Goal: Task Accomplishment & Management: Complete application form

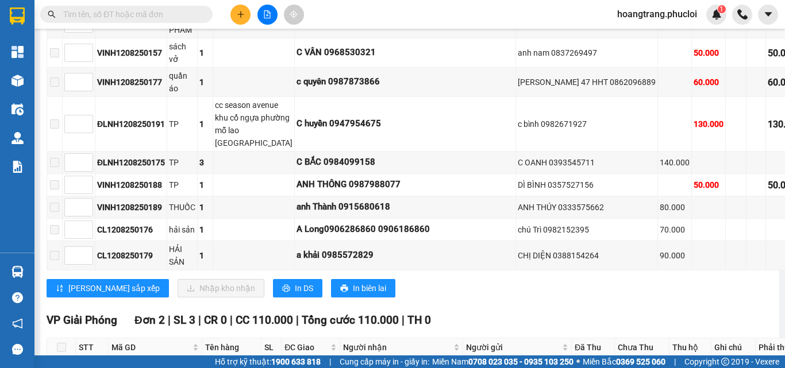
scroll to position [586, 0]
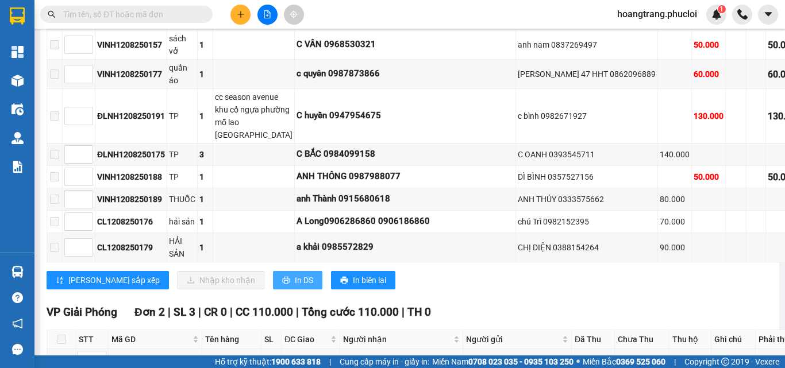
click at [295, 274] on span "In DS" at bounding box center [304, 280] width 18 height 13
drag, startPoint x: 253, startPoint y: 241, endPoint x: 249, endPoint y: 245, distance: 6.1
click at [295, 274] on span "In DS" at bounding box center [304, 280] width 18 height 13
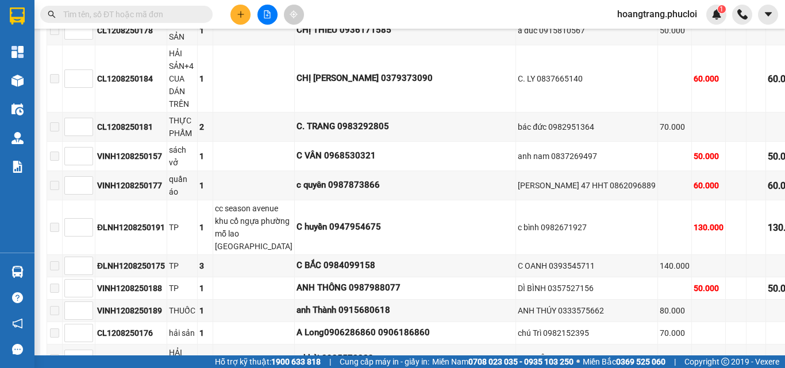
scroll to position [644, 0]
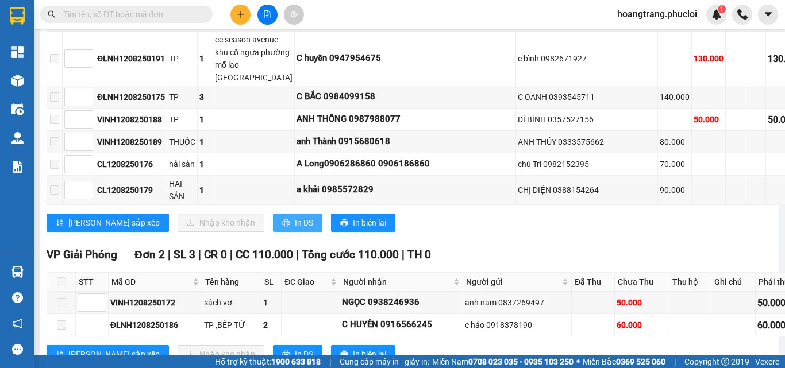
click at [295, 217] on span "In DS" at bounding box center [304, 223] width 18 height 13
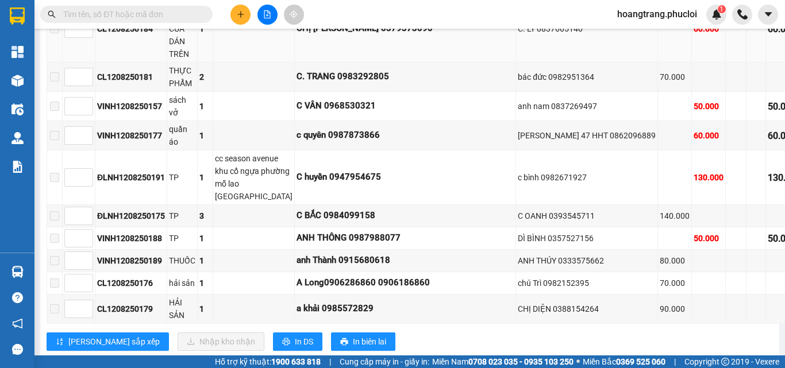
scroll to position [529, 0]
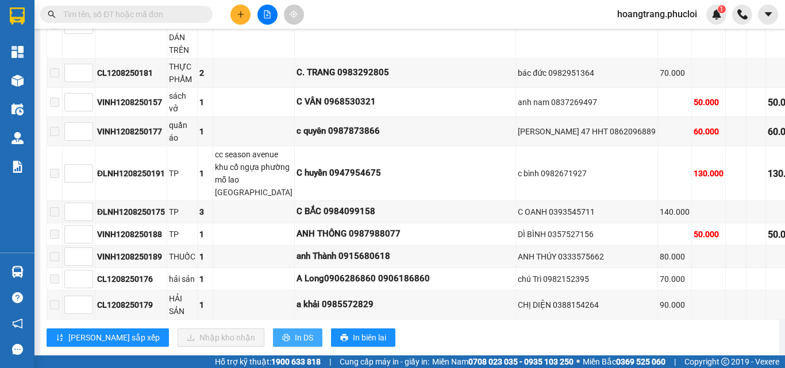
click at [295, 332] on span "In DS" at bounding box center [304, 338] width 18 height 13
click at [239, 7] on button at bounding box center [240, 15] width 20 height 20
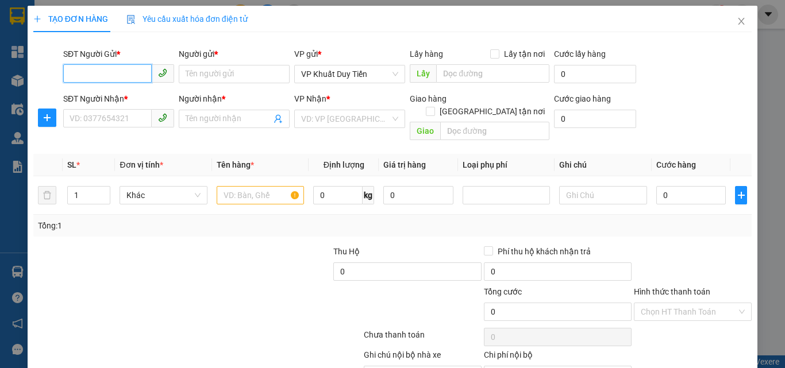
click at [130, 74] on input "SĐT Người Gửi *" at bounding box center [107, 73] width 89 height 18
type input "0987189642"
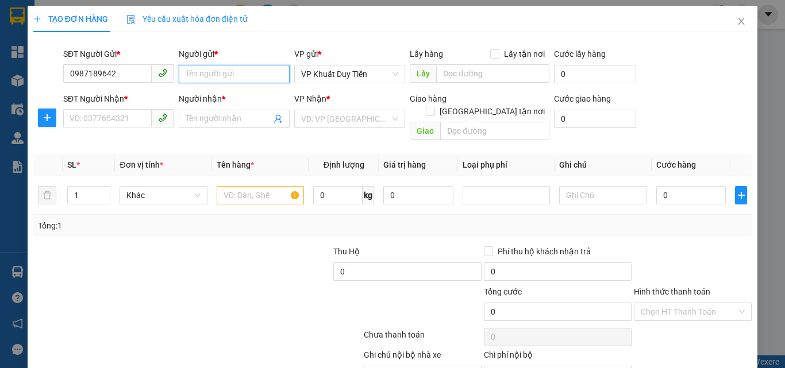
click at [197, 71] on input "Người gửi *" at bounding box center [234, 74] width 111 height 18
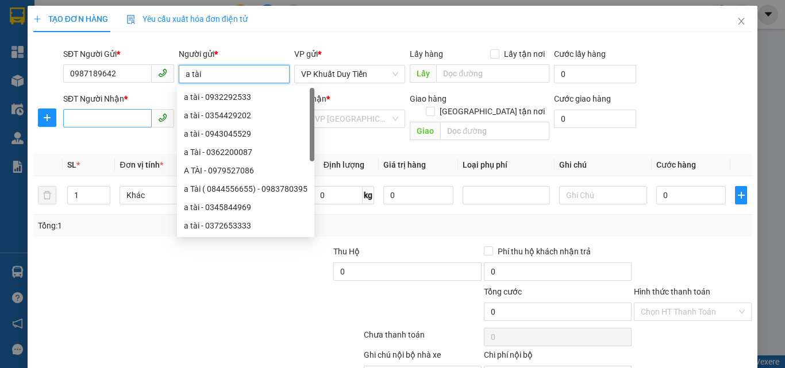
type input "a tài"
click at [86, 117] on input "SĐT Người Nhận *" at bounding box center [107, 118] width 89 height 18
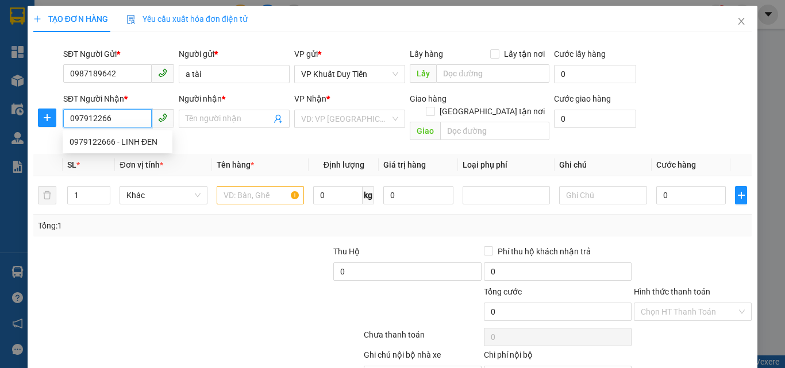
type input "0979122666"
click at [97, 139] on div "0979122666 - LINH ĐEN" at bounding box center [118, 142] width 96 height 13
type input "LINH ĐEN"
checkbox input "true"
type input "146 [PERSON_NAME]"
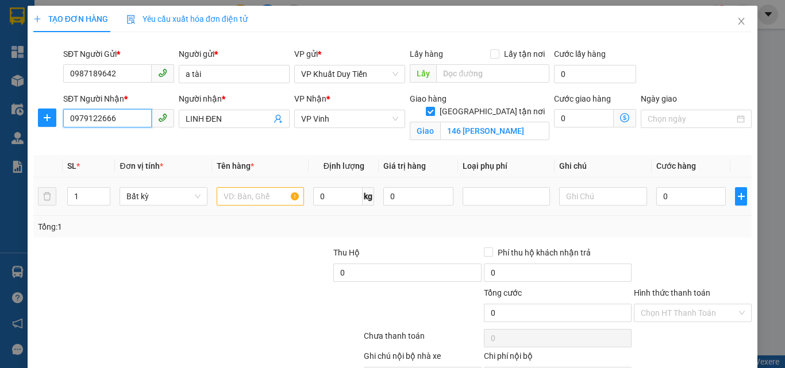
type input "0979122666"
click at [230, 197] on input "text" at bounding box center [260, 196] width 87 height 18
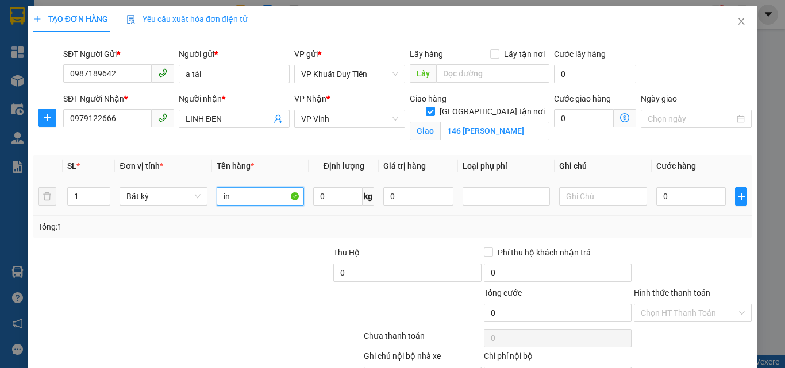
type input "i"
type input "may tính bảng"
type input "5"
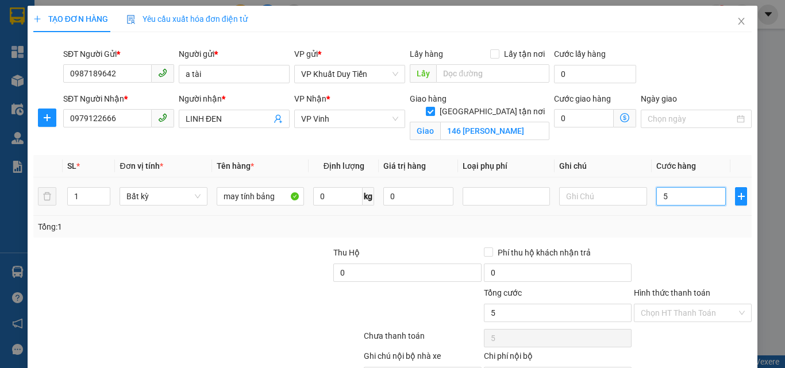
type input "50"
type input "500"
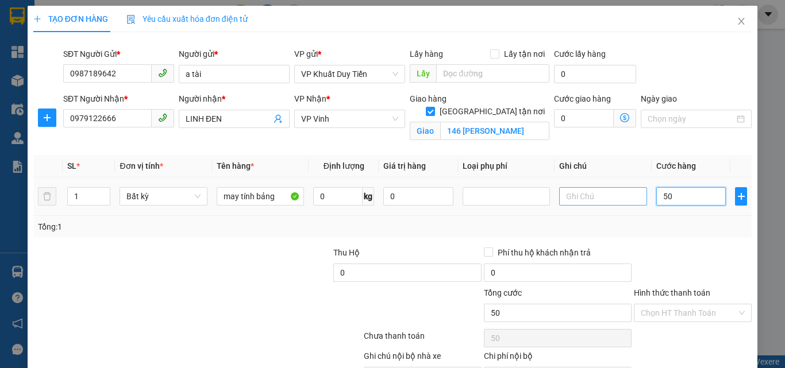
type input "500"
type input "5.000"
type input "50.000"
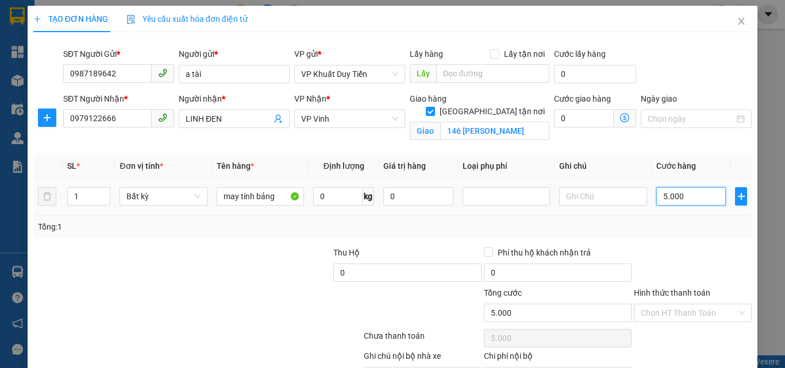
type input "50.000"
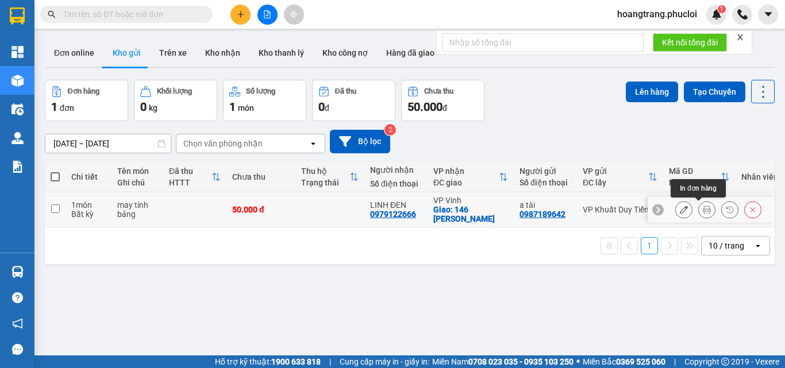
click at [703, 210] on icon at bounding box center [707, 210] width 8 height 8
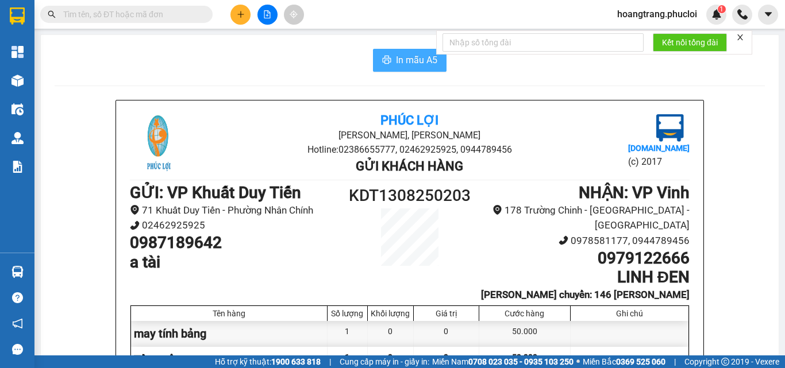
click at [414, 65] on span "In mẫu A5" at bounding box center [416, 60] width 41 height 14
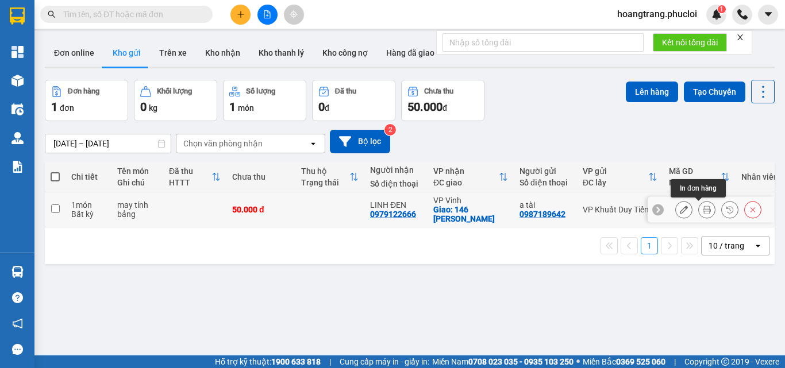
click at [703, 212] on icon at bounding box center [707, 210] width 8 height 8
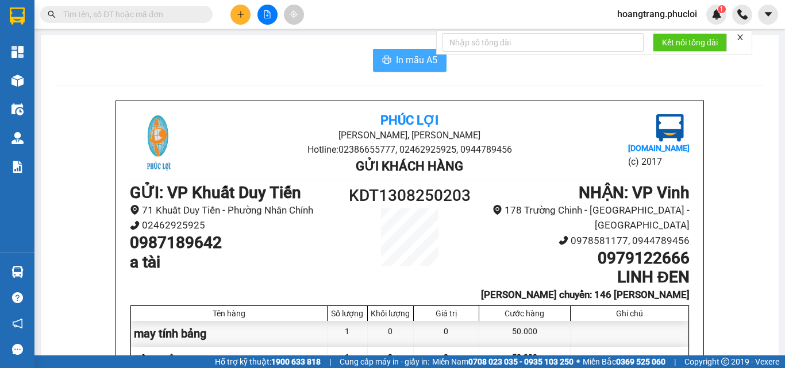
click at [399, 63] on span "In mẫu A5" at bounding box center [416, 60] width 41 height 14
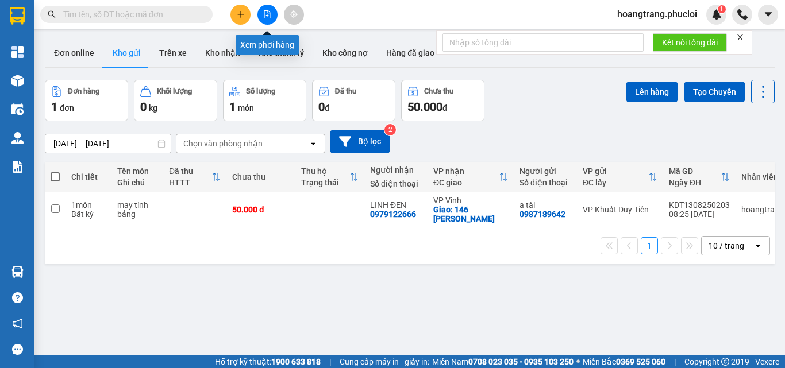
click at [271, 21] on button at bounding box center [267, 15] width 20 height 20
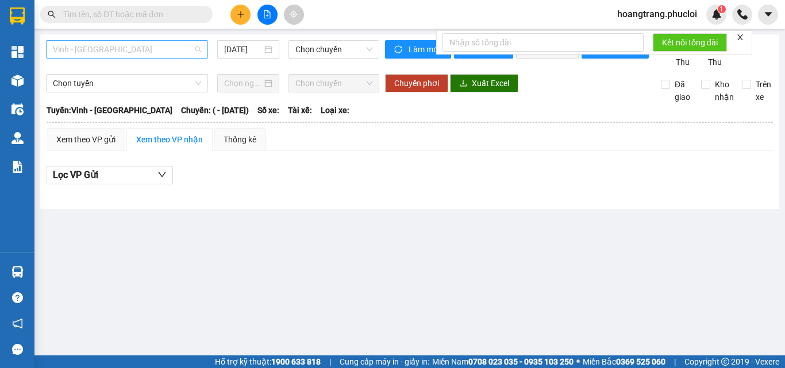
click at [134, 43] on span "Vinh - [GEOGRAPHIC_DATA]" at bounding box center [127, 49] width 148 height 17
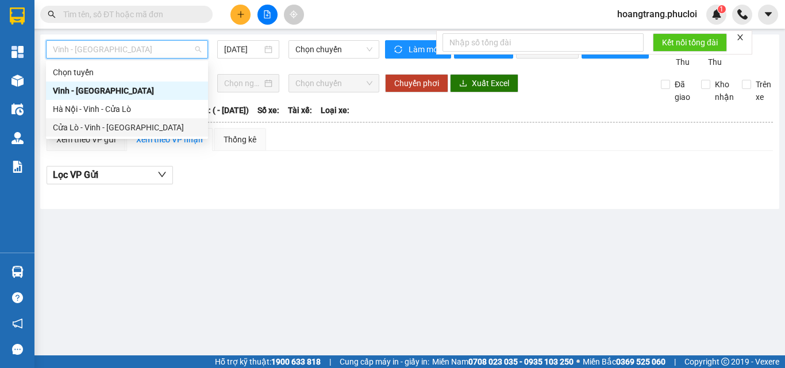
click at [106, 130] on div "Cửa Lò - Vinh - [GEOGRAPHIC_DATA]" at bounding box center [127, 127] width 148 height 13
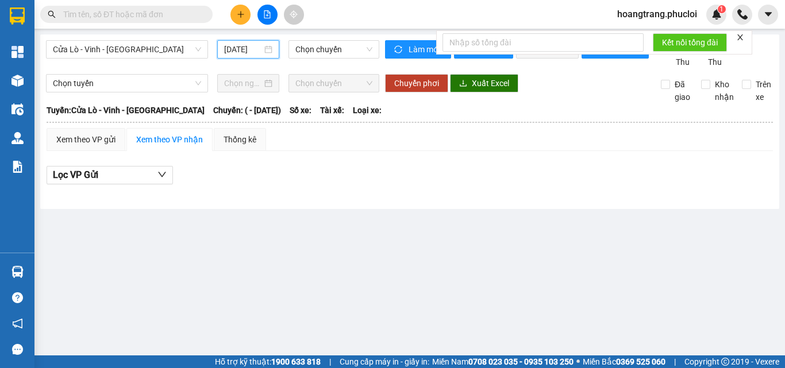
click at [261, 51] on input "13/08/2025" at bounding box center [243, 49] width 38 height 13
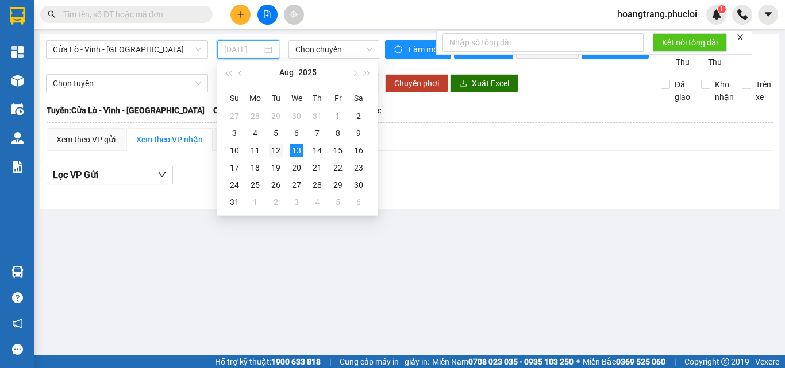
click at [273, 154] on div "12" at bounding box center [276, 151] width 14 height 14
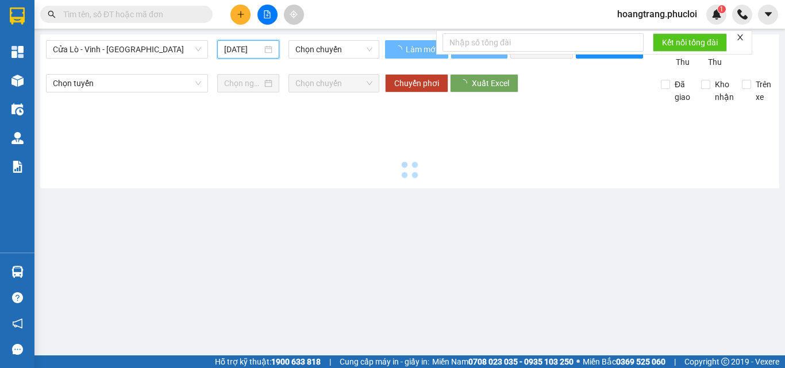
type input "[DATE]"
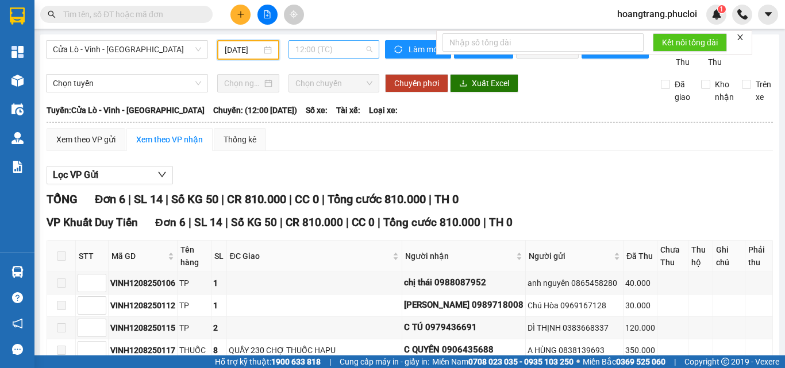
click at [323, 51] on span "12:00 (TC)" at bounding box center [333, 49] width 77 height 17
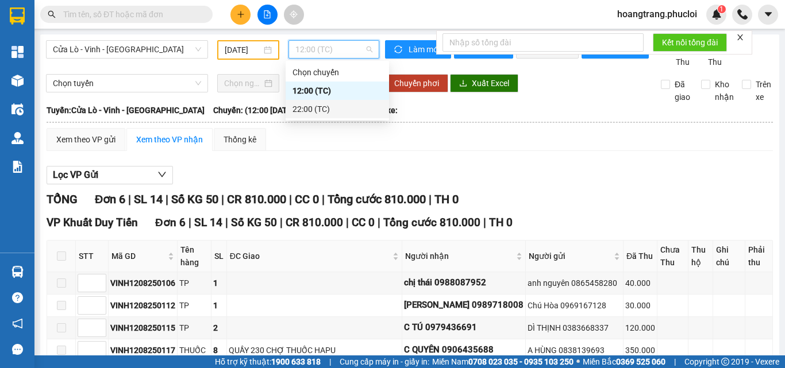
click at [305, 111] on div "22:00 (TC)" at bounding box center [338, 109] width 90 height 13
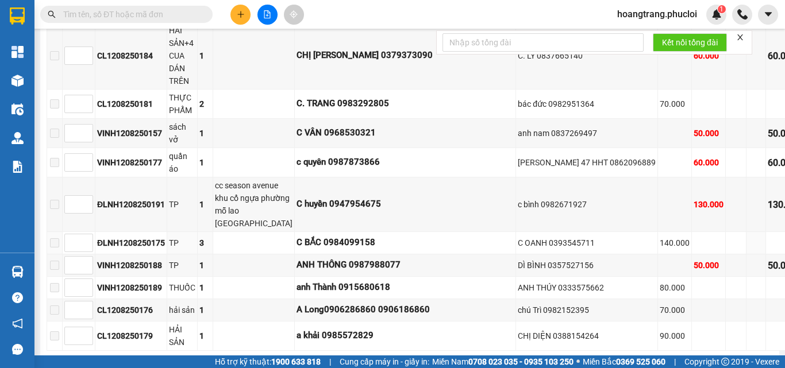
scroll to position [666, 0]
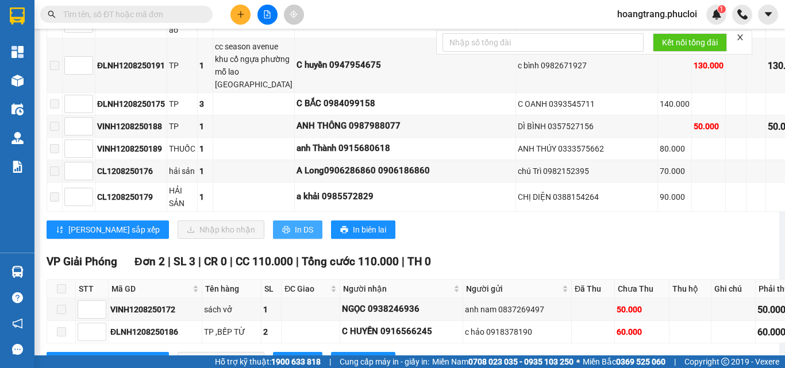
click at [273, 221] on button "In DS" at bounding box center [297, 230] width 49 height 18
click at [249, 18] on button at bounding box center [240, 15] width 20 height 20
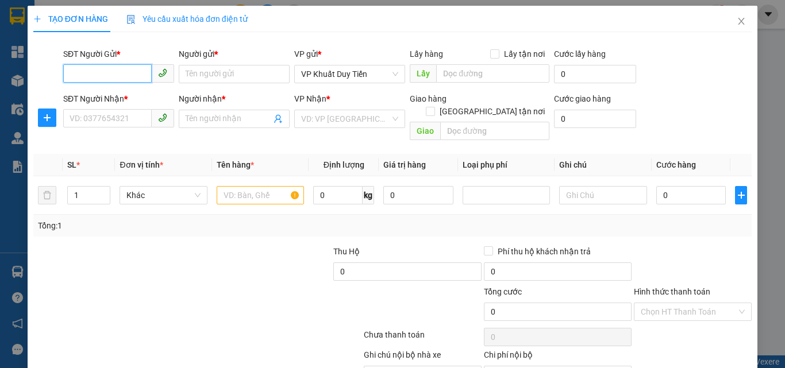
click at [107, 79] on input "SĐT Người Gửi *" at bounding box center [107, 73] width 89 height 18
click at [103, 98] on div "0968691727 - C THúy" at bounding box center [118, 97] width 96 height 13
type input "0968691727"
type input "C THúy"
type input "0968691727"
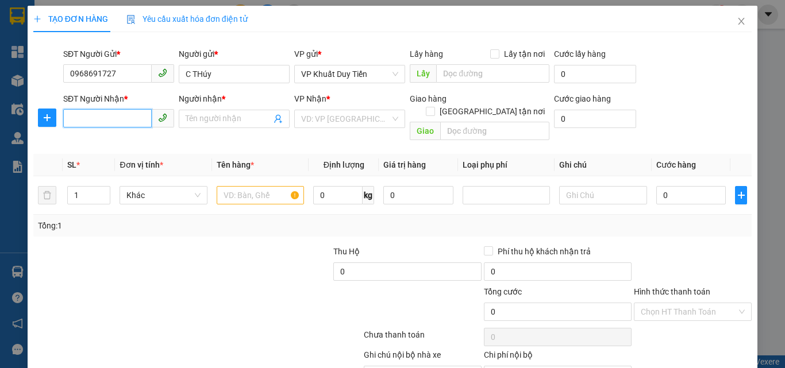
click at [96, 113] on input "SĐT Người Nhận *" at bounding box center [107, 118] width 89 height 18
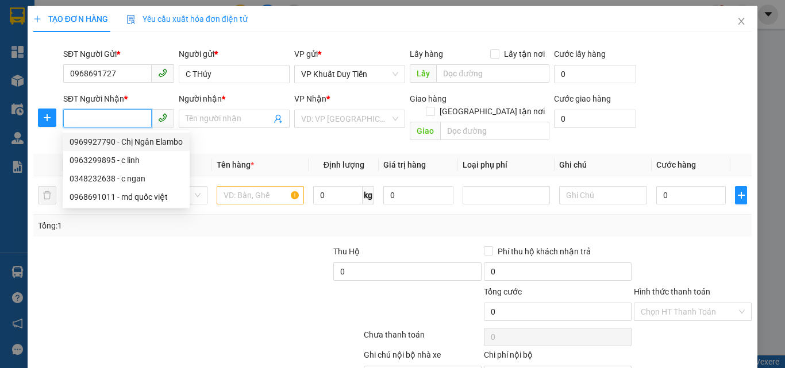
click at [138, 144] on div "0969927790 - Chị Ngân Elambo" at bounding box center [126, 142] width 113 height 13
type input "0969927790"
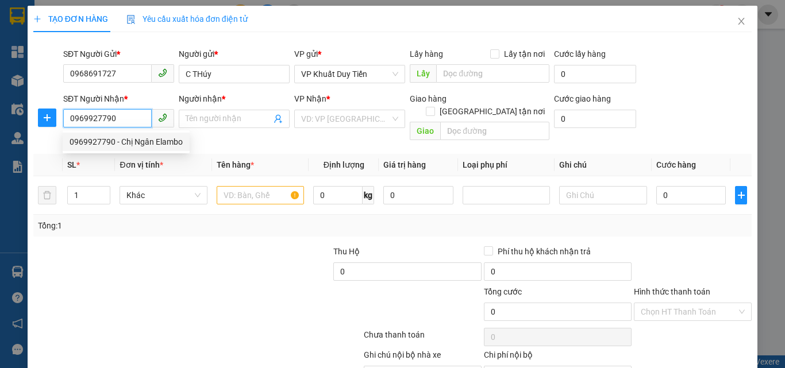
type input "Chị Ngân Elambo"
checkbox input "true"
type input "02 Nguyễn Du"
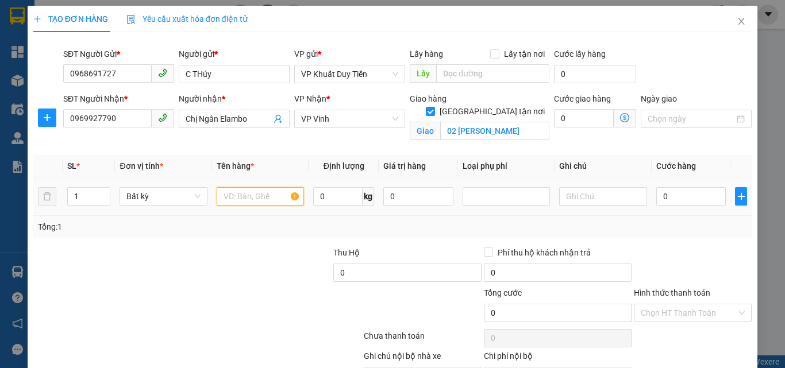
click at [244, 195] on input "text" at bounding box center [260, 196] width 87 height 18
type input "q áo"
click at [656, 202] on input "0" at bounding box center [691, 196] width 70 height 18
type input "4"
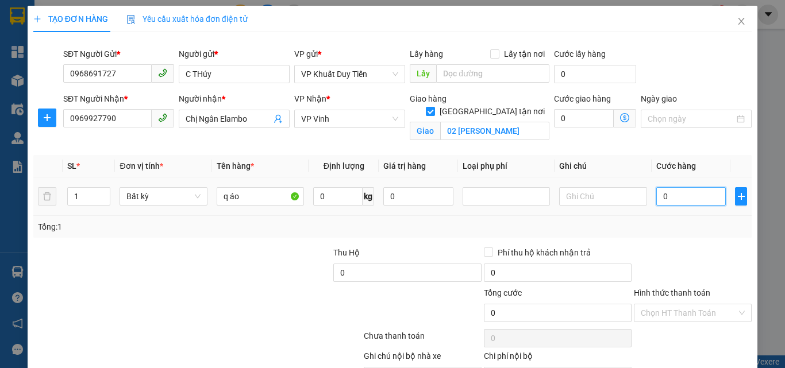
type input "4"
type input "40"
type input "400"
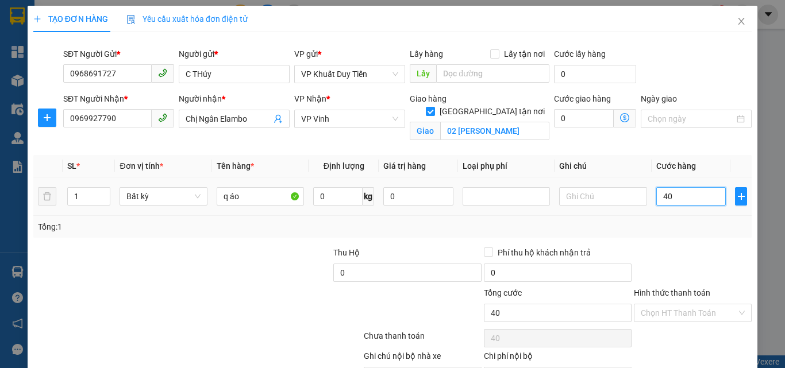
type input "400"
type input "4.000"
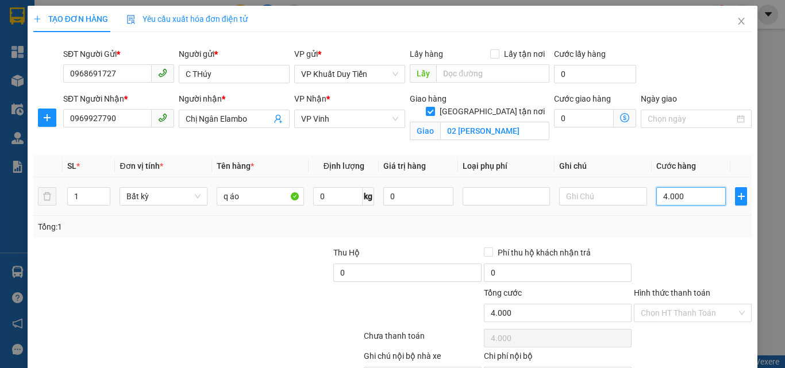
type input "40.000"
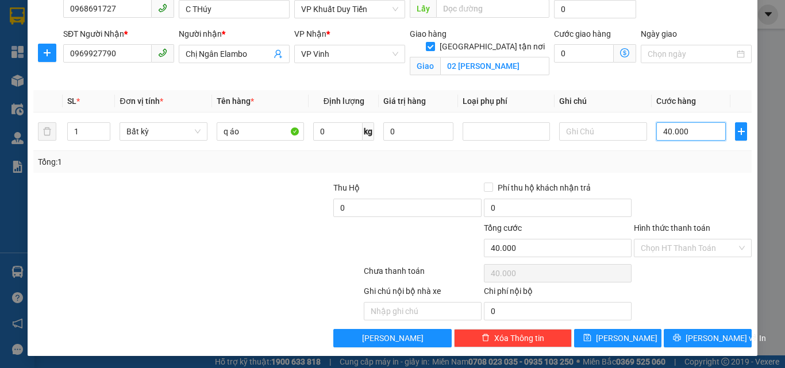
scroll to position [67, 0]
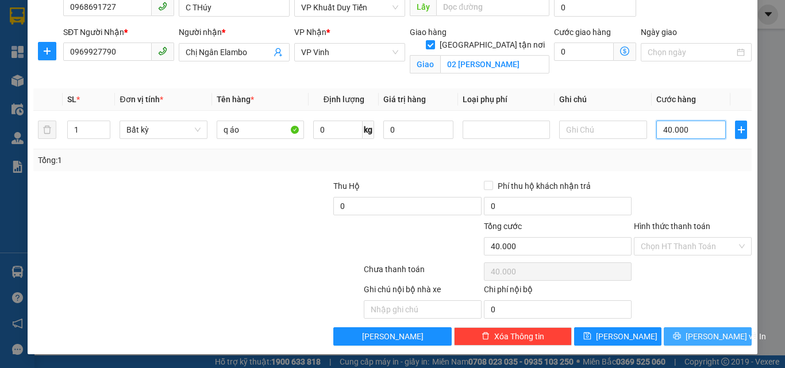
type input "40.000"
click at [691, 337] on span "[PERSON_NAME] và In" at bounding box center [726, 336] width 80 height 13
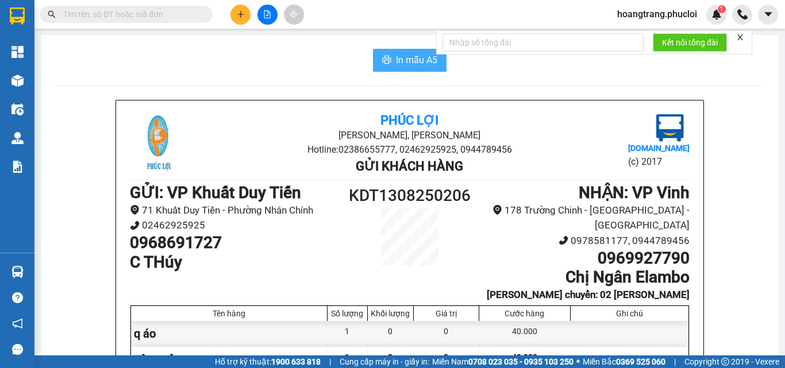
click at [406, 59] on span "In mẫu A5" at bounding box center [416, 60] width 41 height 14
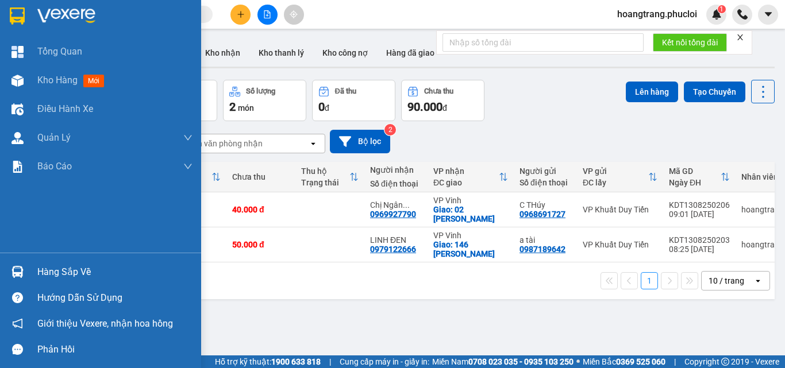
click at [85, 211] on div "Tổng Quan Kho hàng mới Điều hành xe Quản Lý Quản lý chuyến Quản lý khách hàng Q…" at bounding box center [100, 145] width 201 height 216
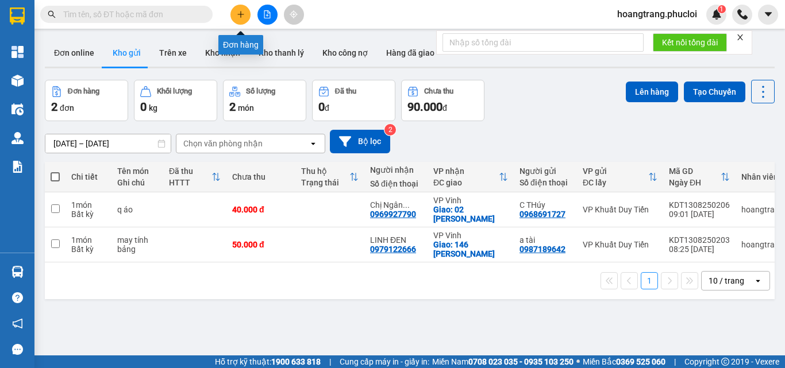
click at [241, 17] on icon "plus" at bounding box center [240, 14] width 1 height 6
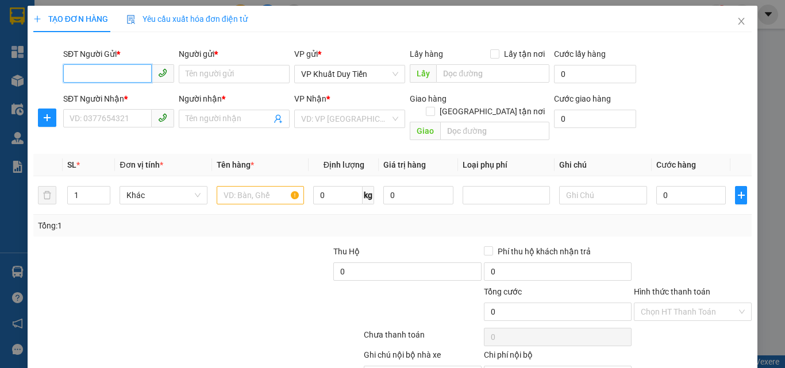
click at [105, 77] on input "SĐT Người Gửi *" at bounding box center [107, 73] width 89 height 18
click at [93, 94] on div "0964200066 - a hiếu" at bounding box center [118, 97] width 96 height 13
type input "0964200066"
type input "a hiếu"
type input "0964200066"
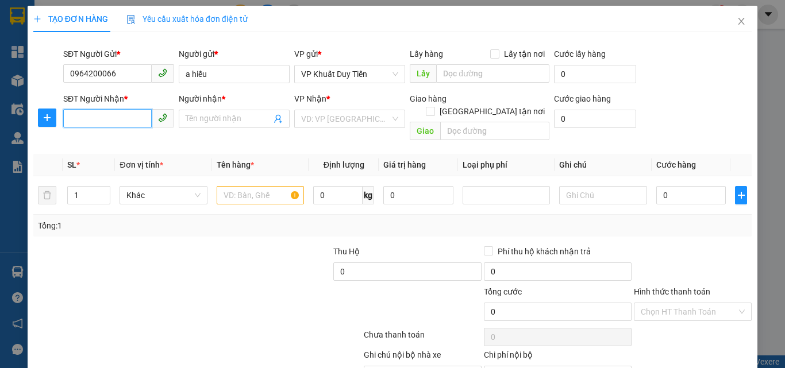
click at [93, 117] on input "SĐT Người Nhận *" at bounding box center [107, 118] width 89 height 18
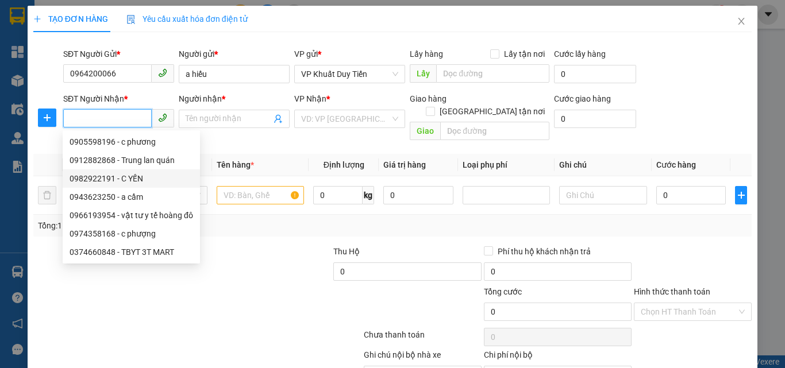
click at [100, 174] on div "0982922191 - C YẾN" at bounding box center [132, 178] width 124 height 13
type input "0982922191"
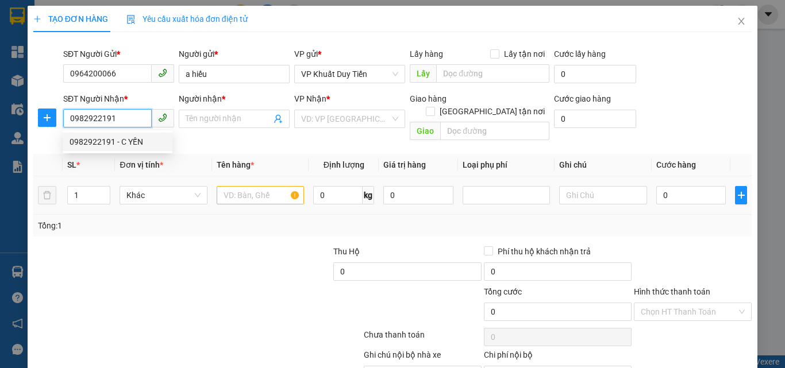
type input "C YẾN"
checkbox input "true"
type input "50 tú xương"
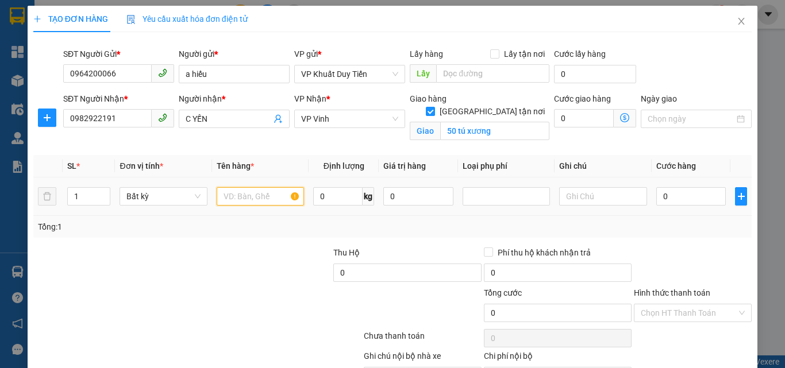
click at [237, 199] on input "text" at bounding box center [260, 196] width 87 height 18
click at [244, 202] on input "text" at bounding box center [260, 196] width 87 height 18
type input "thuốc"
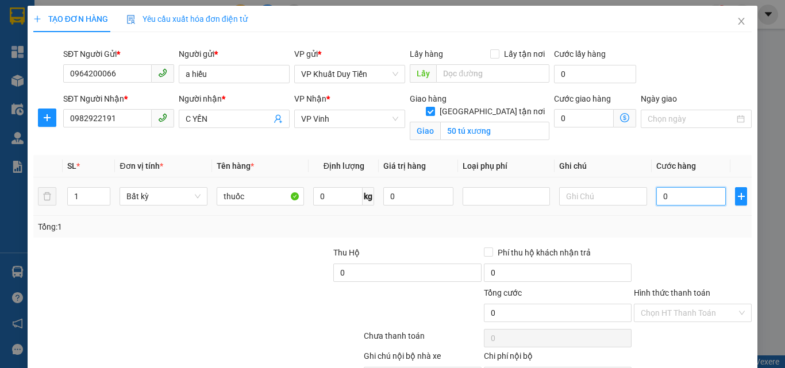
click at [656, 201] on input "0" at bounding box center [691, 196] width 70 height 18
type input "4"
type input "40"
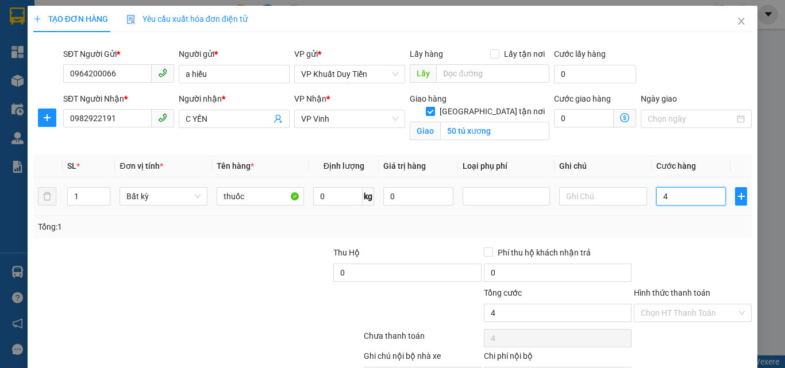
type input "40"
type input "400"
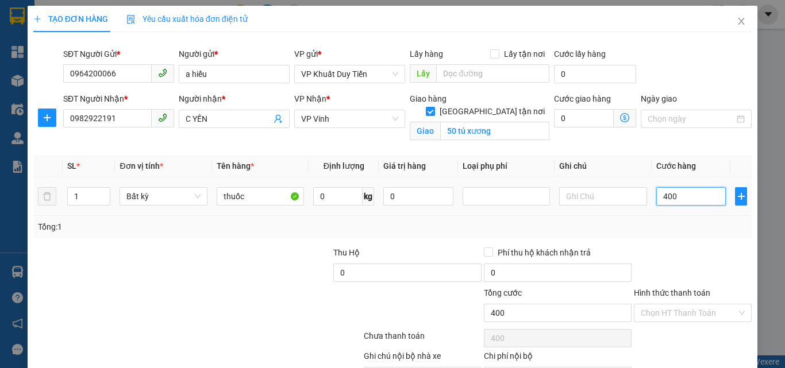
type input "4.000"
type input "40.000"
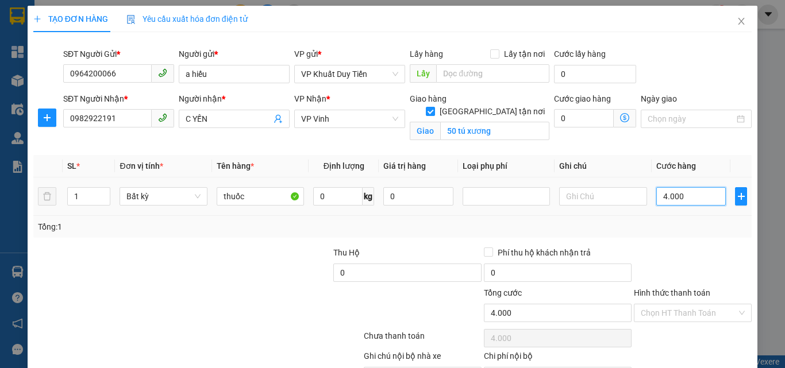
type input "40.000"
click at [672, 293] on label "Hình thức thanh toán" at bounding box center [672, 292] width 76 height 9
click at [672, 305] on input "Hình thức thanh toán" at bounding box center [689, 313] width 96 height 17
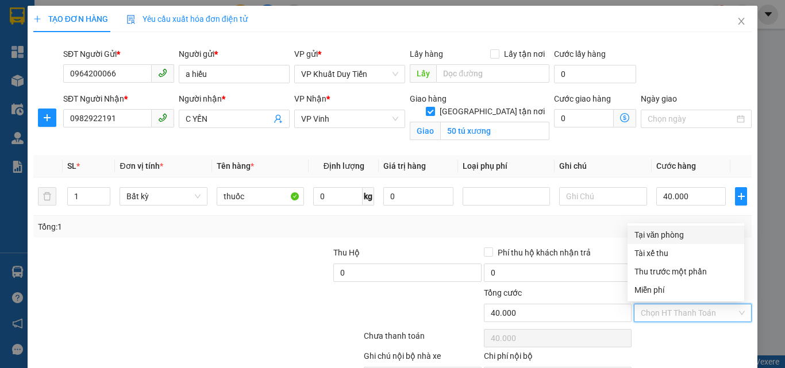
click at [663, 232] on div "Tại văn phòng" at bounding box center [685, 235] width 103 height 13
type input "0"
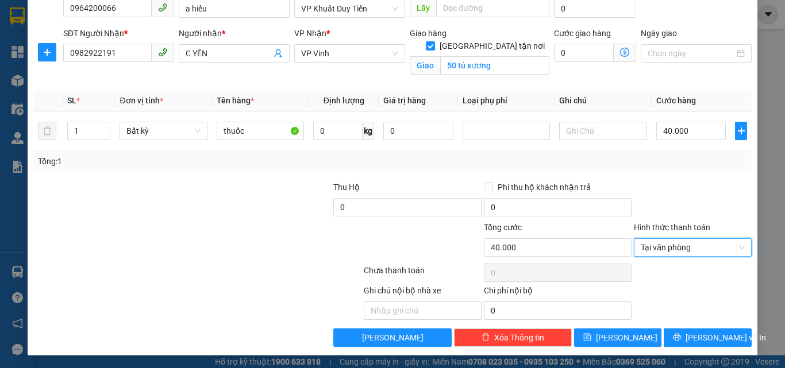
scroll to position [67, 0]
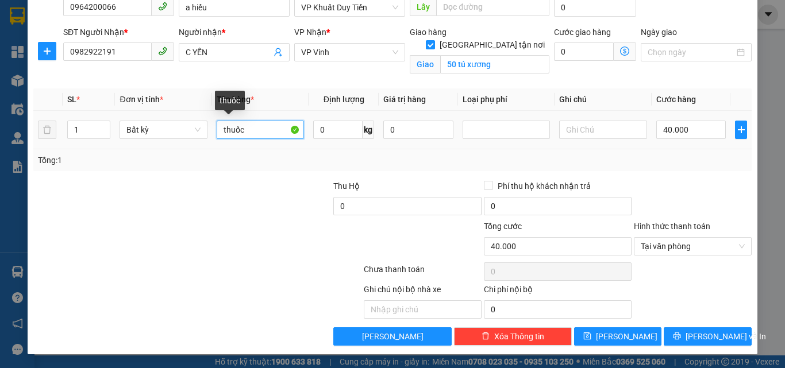
click at [247, 129] on input "thuốc" at bounding box center [260, 130] width 87 height 18
type input "t"
type input "vt y tế"
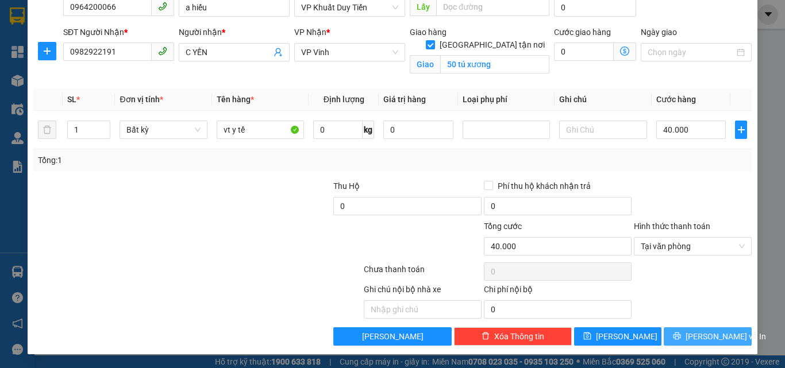
click at [701, 339] on span "[PERSON_NAME] và In" at bounding box center [726, 336] width 80 height 13
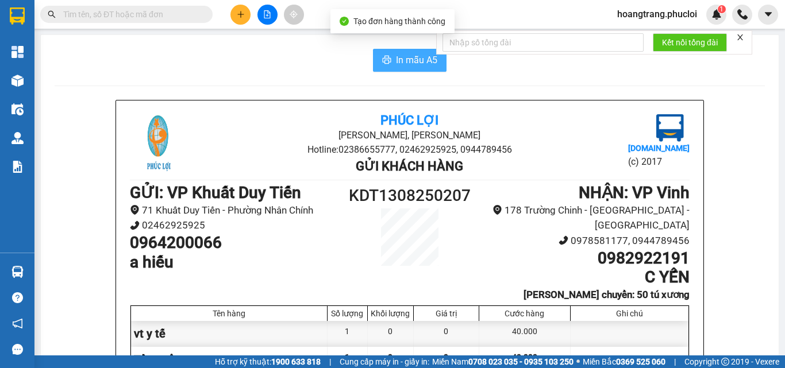
click at [402, 61] on span "In mẫu A5" at bounding box center [416, 60] width 41 height 14
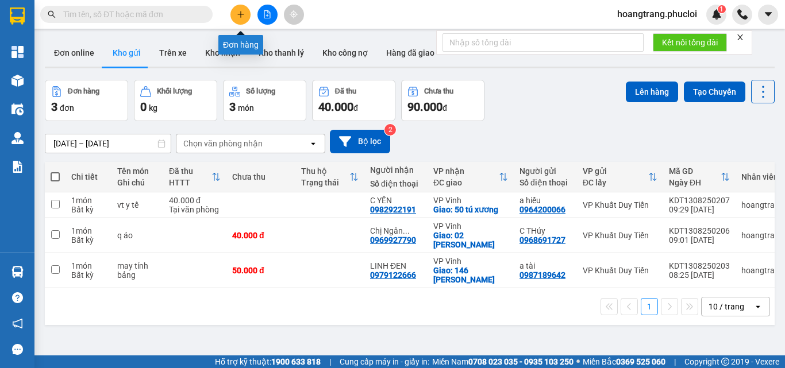
click at [234, 15] on button at bounding box center [240, 15] width 20 height 20
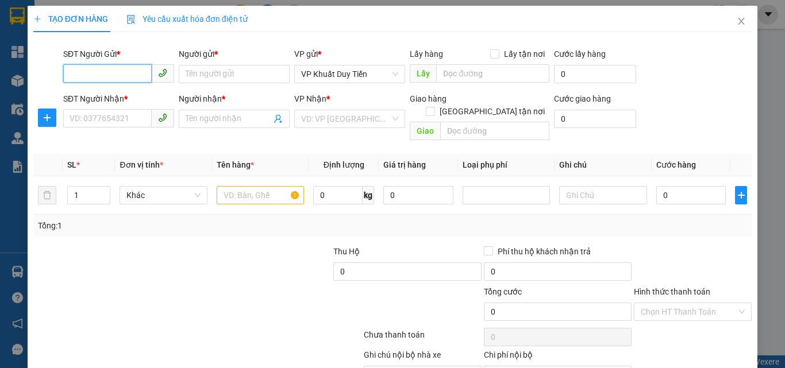
click at [117, 72] on input "SĐT Người Gửi *" at bounding box center [107, 73] width 89 height 18
click at [737, 23] on icon "close" at bounding box center [741, 21] width 9 height 9
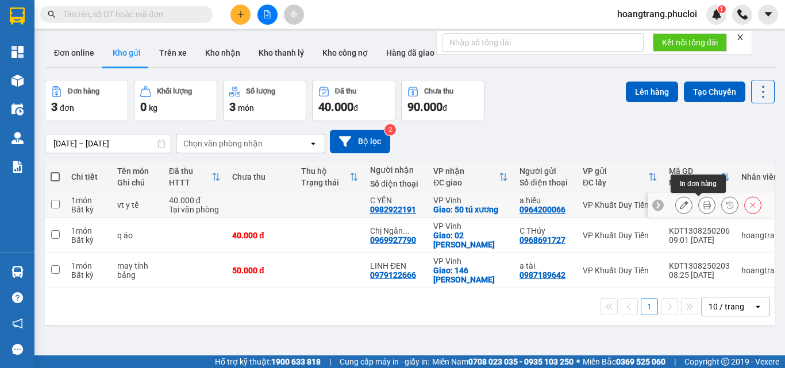
click at [703, 204] on icon at bounding box center [707, 205] width 8 height 8
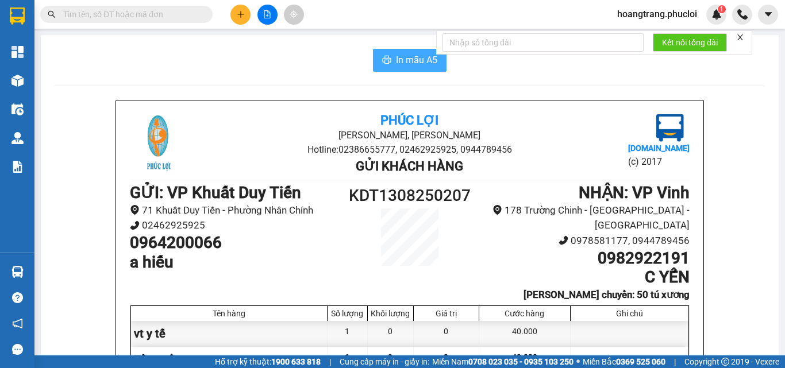
click at [422, 64] on span "In mẫu A5" at bounding box center [416, 60] width 41 height 14
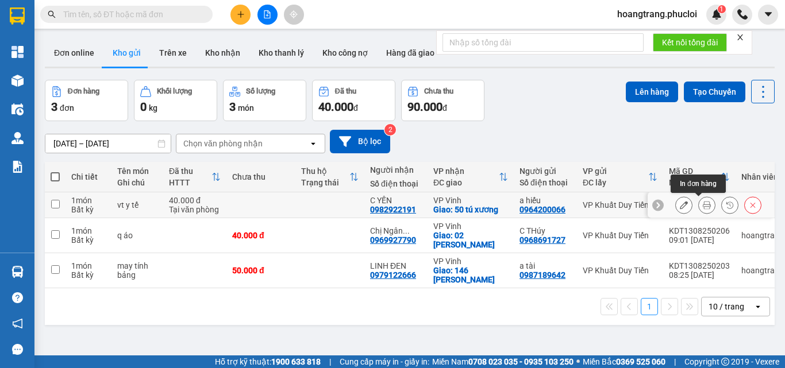
click at [703, 205] on icon at bounding box center [707, 205] width 8 height 8
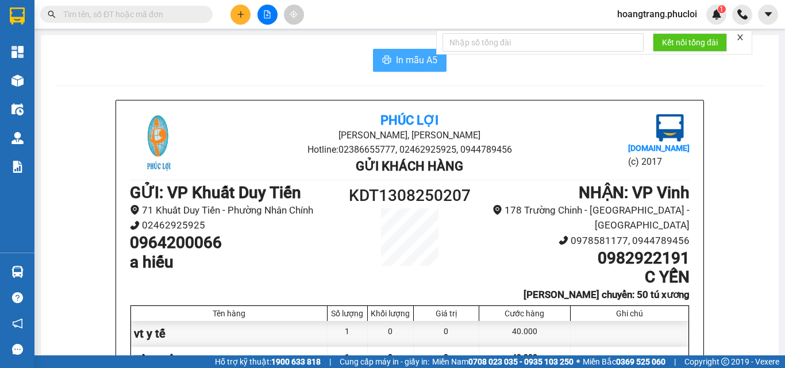
click at [413, 63] on span "In mẫu A5" at bounding box center [416, 60] width 41 height 14
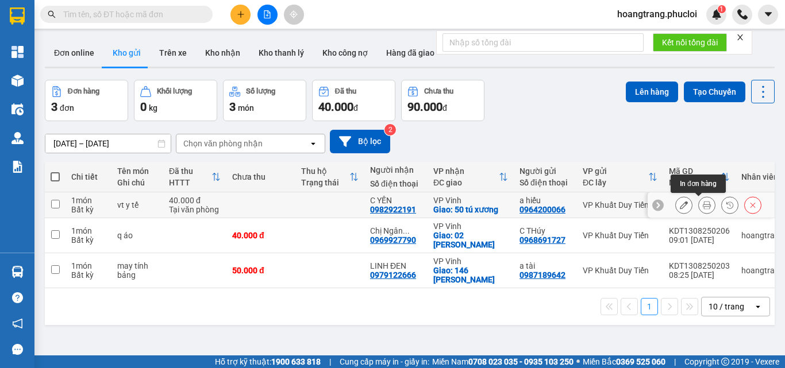
click at [703, 206] on icon at bounding box center [707, 205] width 8 height 8
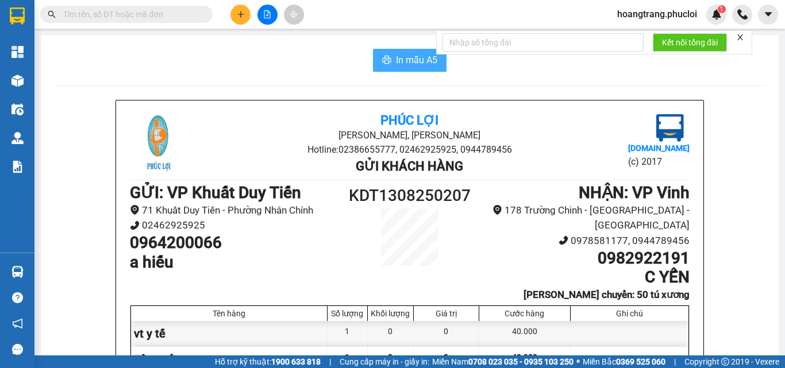
drag, startPoint x: 416, startPoint y: 61, endPoint x: 409, endPoint y: 62, distance: 6.9
click at [411, 61] on span "In mẫu A5" at bounding box center [416, 60] width 41 height 14
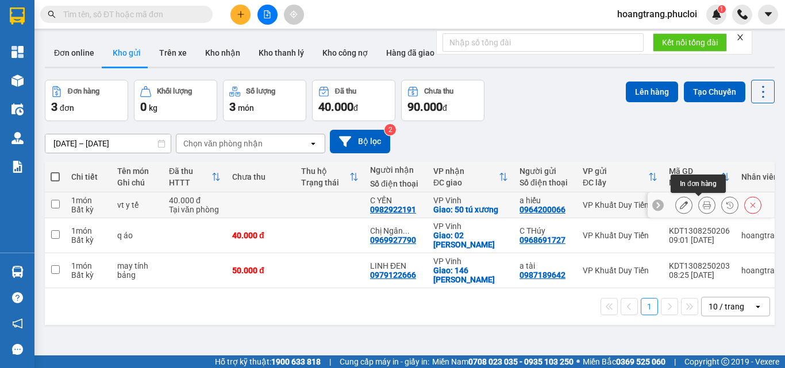
click at [703, 206] on icon at bounding box center [707, 205] width 8 height 8
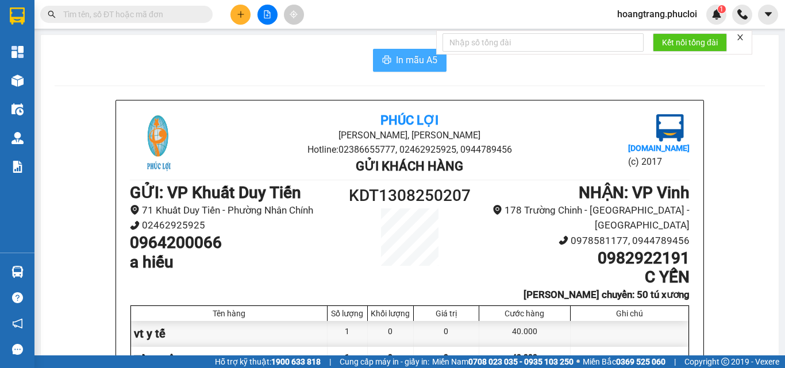
click at [403, 66] on span "In mẫu A5" at bounding box center [416, 60] width 41 height 14
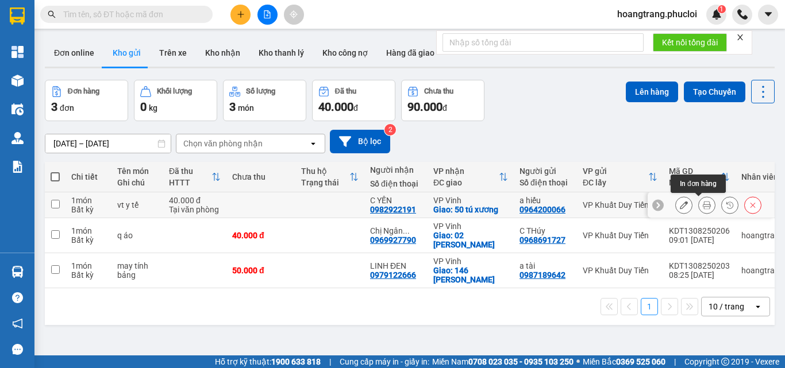
click at [704, 205] on button at bounding box center [707, 205] width 16 height 20
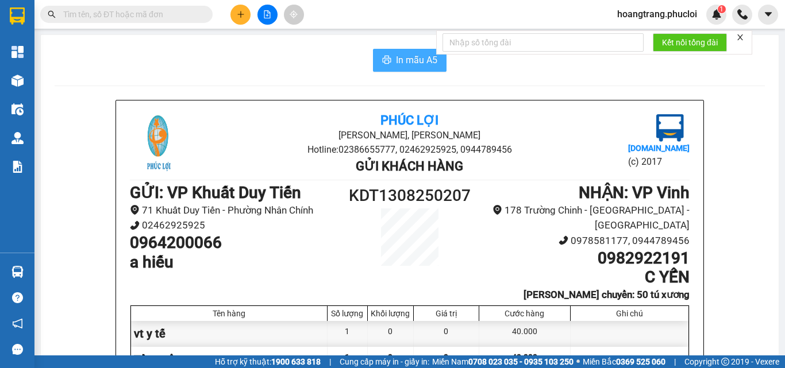
click at [406, 68] on button "In mẫu A5" at bounding box center [410, 60] width 74 height 23
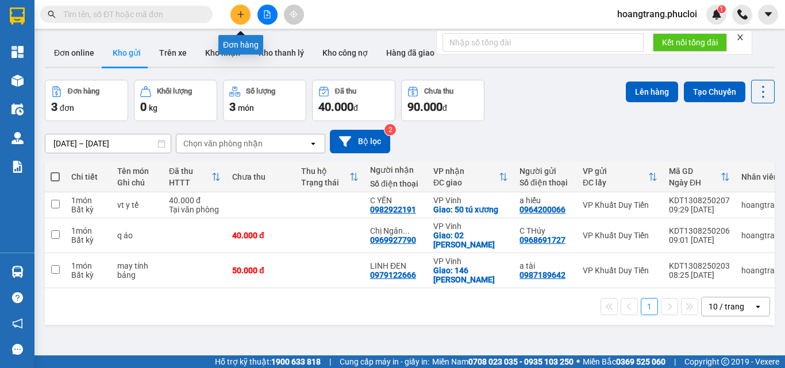
click at [240, 12] on icon "plus" at bounding box center [241, 14] width 8 height 8
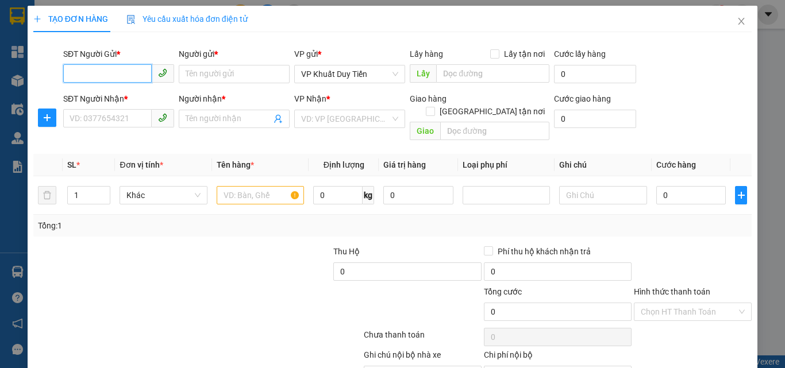
click at [88, 72] on input "SĐT Người Gửi *" at bounding box center [107, 73] width 89 height 18
type input "0976553626"
click at [114, 97] on div "0976553626 - a tùng" at bounding box center [118, 97] width 96 height 13
type input "a tùng"
type input "0976553626"
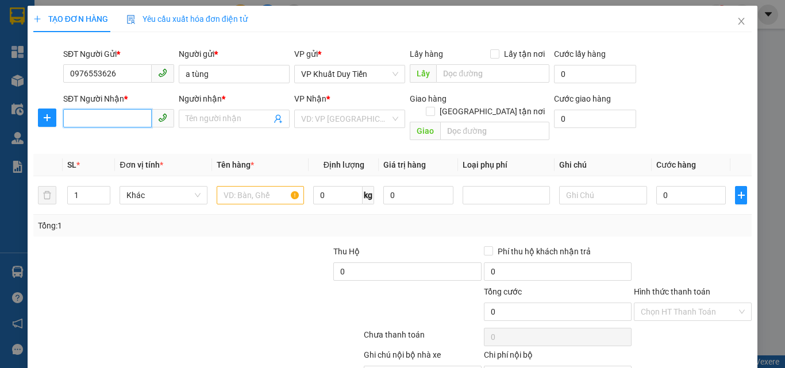
click at [100, 116] on input "SĐT Người Nhận *" at bounding box center [107, 118] width 89 height 18
click at [94, 145] on div "0979828987 - a trung" at bounding box center [118, 142] width 96 height 13
type input "0979828987"
type input "a trung"
checkbox input "true"
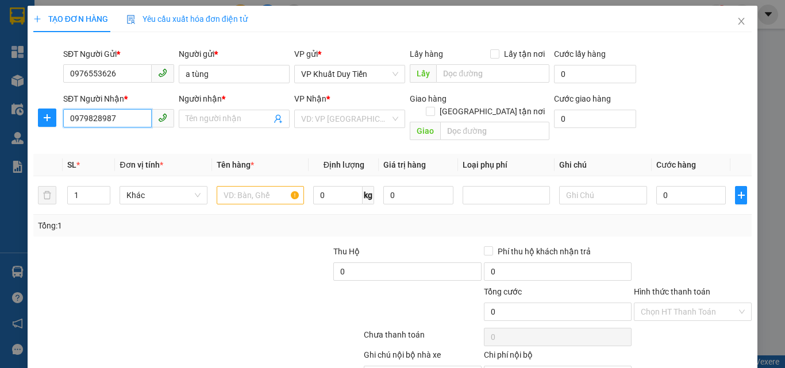
type input "khối 5 thi trấn diên châu"
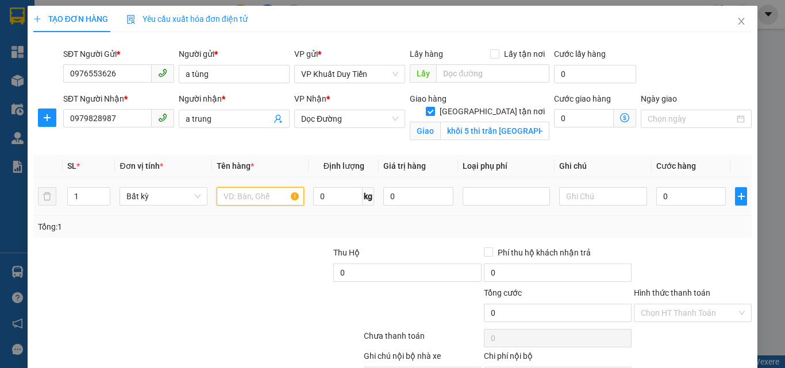
click at [238, 203] on input "text" at bounding box center [260, 196] width 87 height 18
type input "may photocopbi"
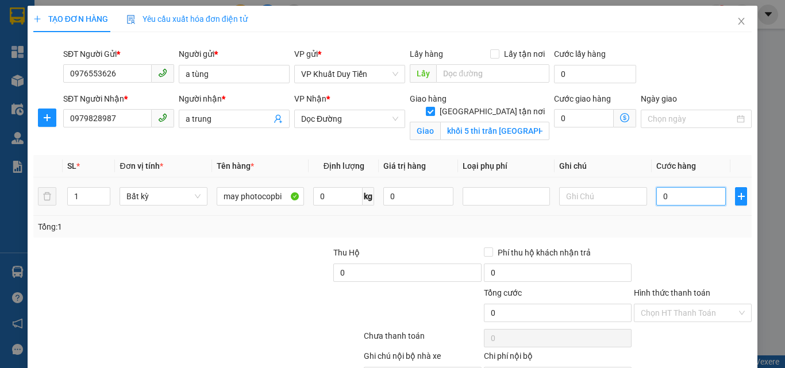
click at [656, 200] on input "0" at bounding box center [691, 196] width 70 height 18
type input "5"
type input "50"
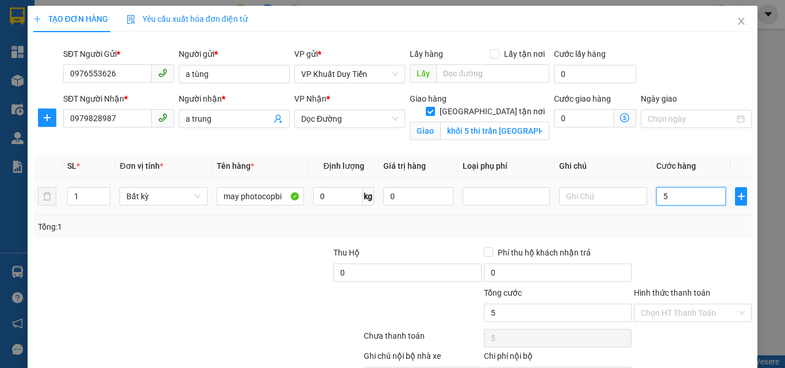
type input "50"
type input "500"
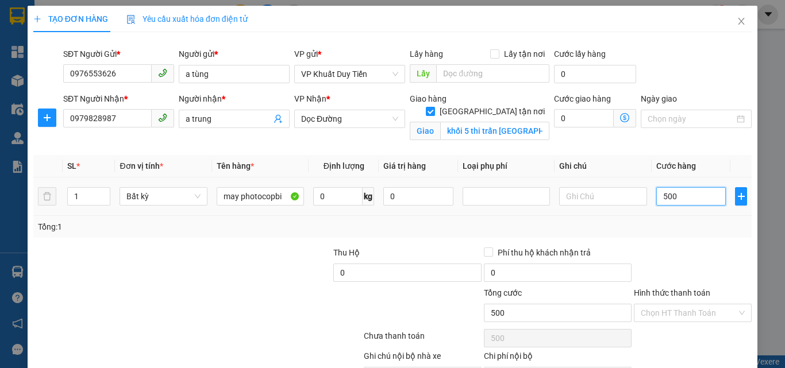
type input "5.000"
type input "50.000"
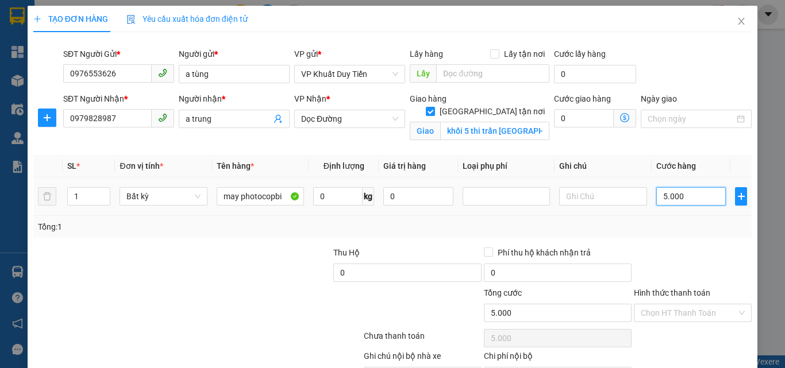
type input "50.000"
click at [665, 292] on label "Hình thức thanh toán" at bounding box center [672, 292] width 76 height 9
click at [665, 305] on input "Hình thức thanh toán" at bounding box center [689, 313] width 96 height 17
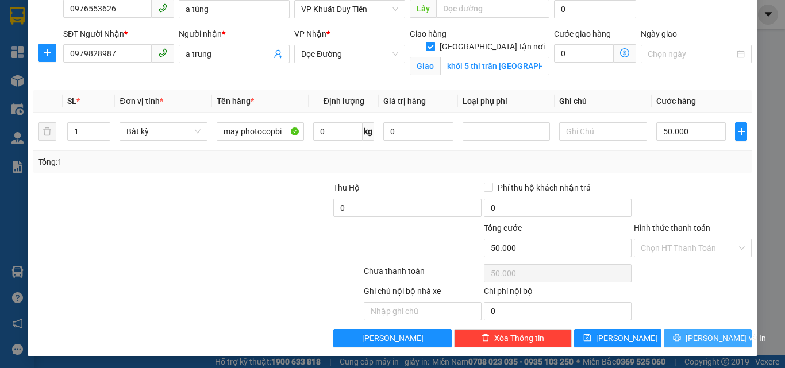
scroll to position [67, 0]
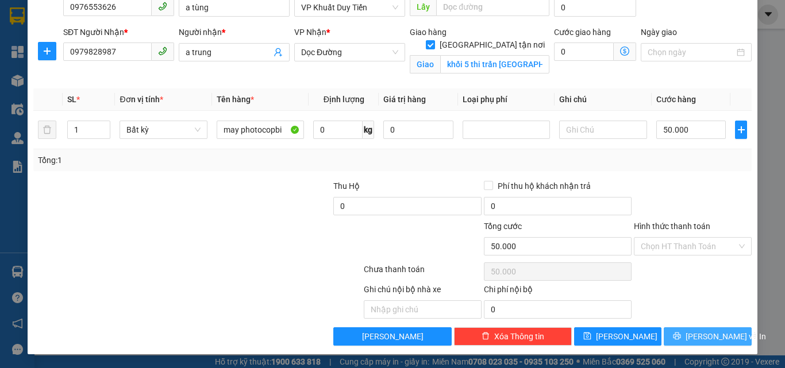
click at [710, 337] on span "[PERSON_NAME] và In" at bounding box center [726, 336] width 80 height 13
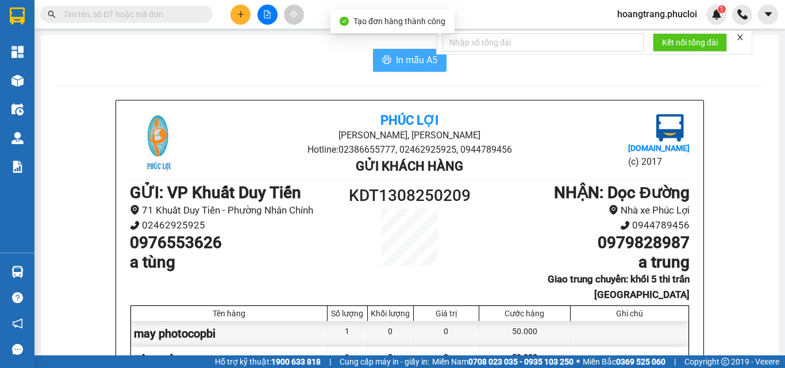
click at [396, 63] on span "In mẫu A5" at bounding box center [416, 60] width 41 height 14
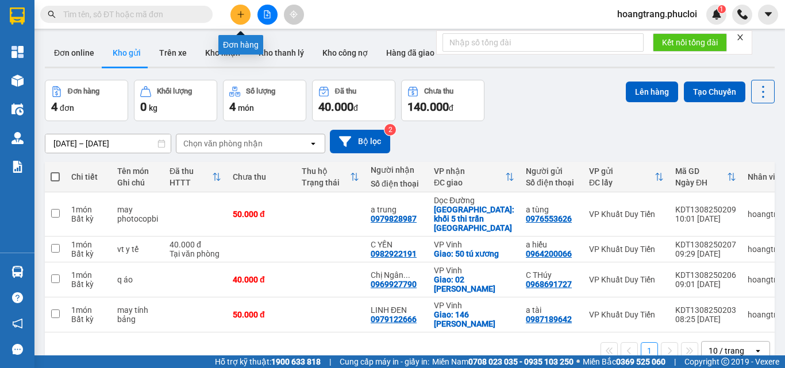
click at [233, 11] on button at bounding box center [240, 15] width 20 height 20
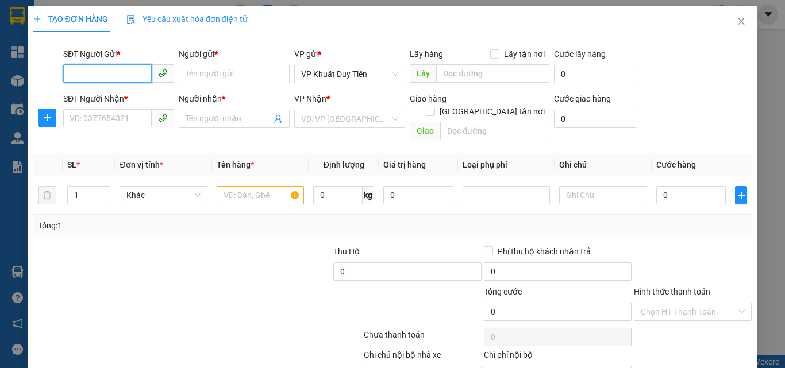
click at [108, 74] on input "SĐT Người Gửi *" at bounding box center [107, 73] width 89 height 18
type input "0989992017"
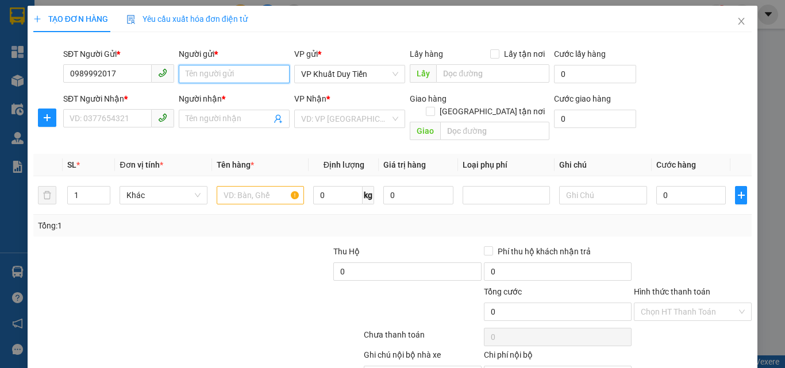
click at [187, 75] on input "Người gửi *" at bounding box center [234, 74] width 111 height 18
type input "cty qte phương đông"
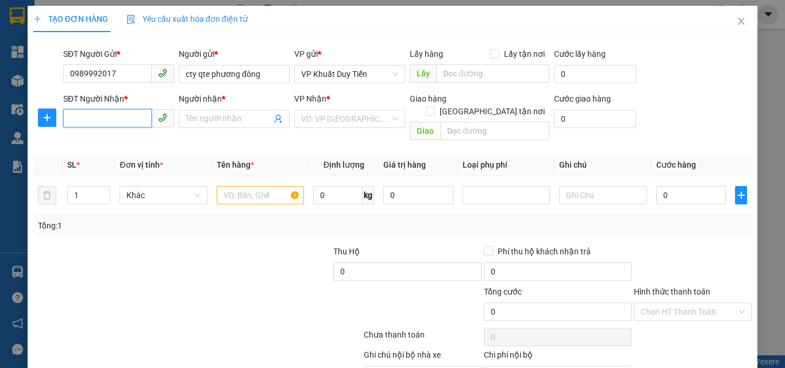
click at [87, 120] on input "SĐT Người Nhận *" at bounding box center [107, 118] width 89 height 18
click at [103, 145] on div "0977777465 - chị trang" at bounding box center [118, 142] width 96 height 13
type input "0977777465"
type input "chị trang"
checkbox input "true"
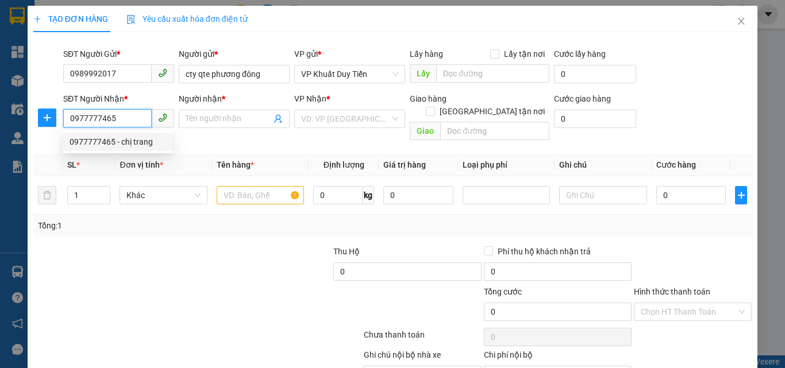
type input "bệnh viện ung bứu"
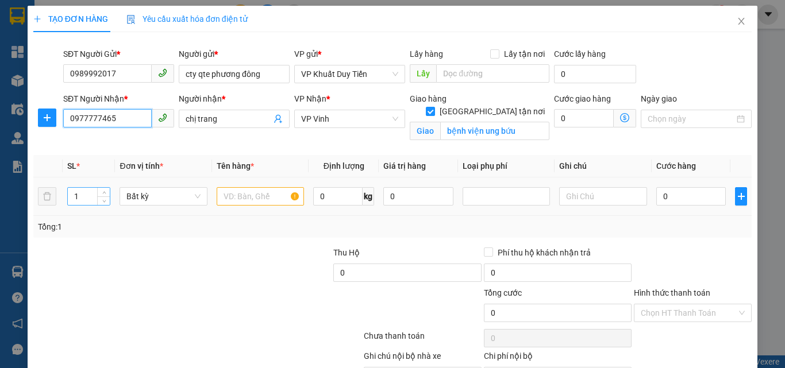
type input "0977777465"
click at [84, 196] on input "1" at bounding box center [89, 196] width 43 height 17
type input "3"
click at [218, 193] on input "text" at bounding box center [260, 196] width 87 height 18
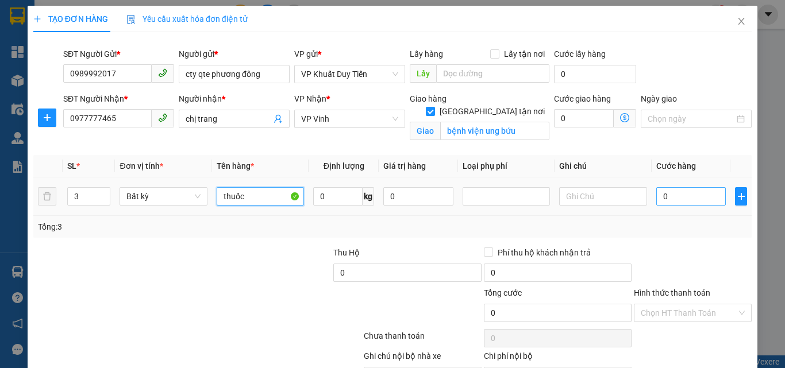
type input "thuốc"
click at [656, 196] on input "0" at bounding box center [691, 196] width 70 height 18
type input "1"
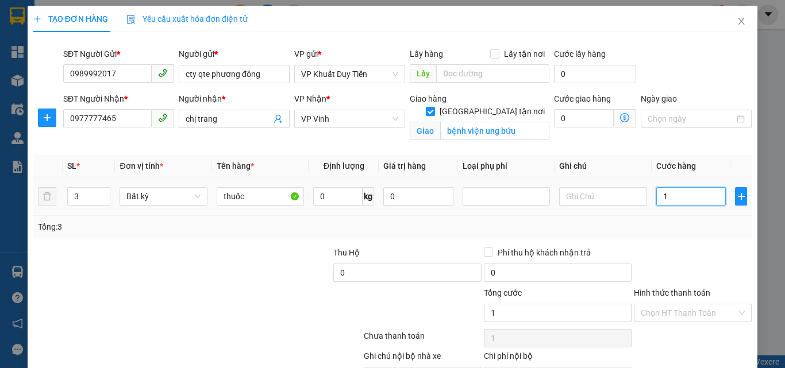
type input "12"
type input "120"
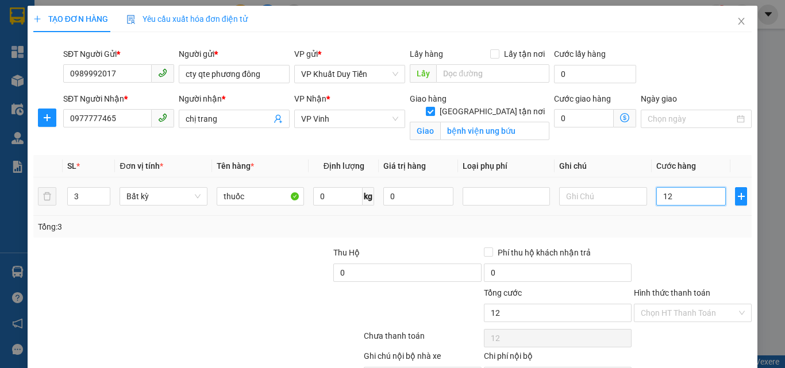
type input "120"
type input "1.200"
type input "12.000"
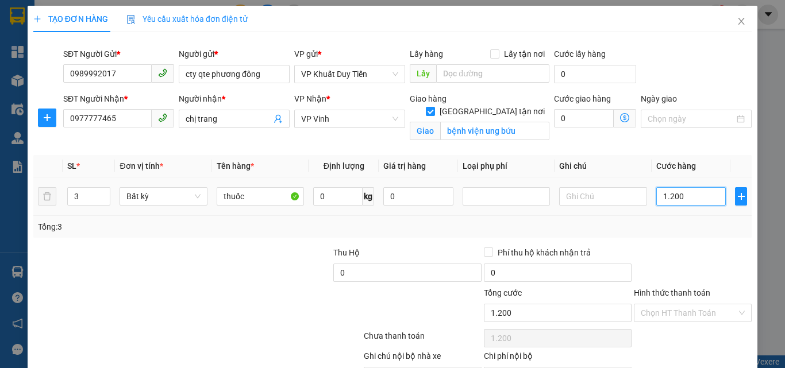
type input "12.000"
type input "120.000"
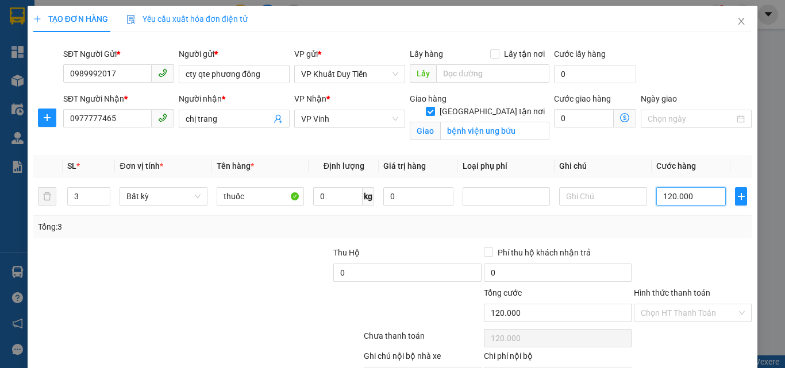
type input "120.000"
click at [667, 295] on label "Hình thức thanh toán" at bounding box center [672, 292] width 76 height 9
click at [667, 305] on input "Hình thức thanh toán" at bounding box center [689, 313] width 96 height 17
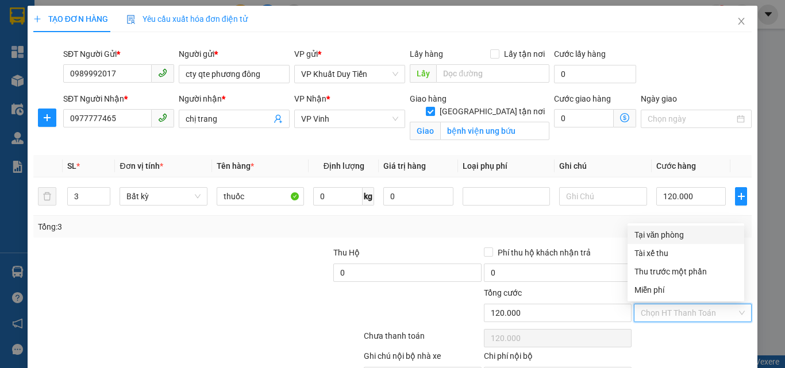
click at [658, 238] on div "Tại văn phòng" at bounding box center [685, 235] width 103 height 13
type input "0"
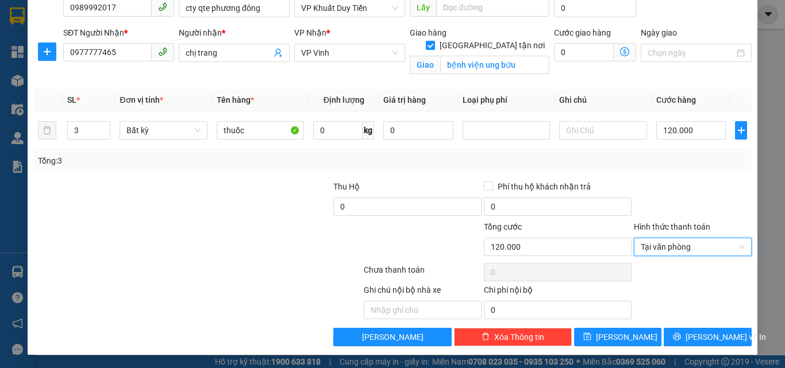
scroll to position [67, 0]
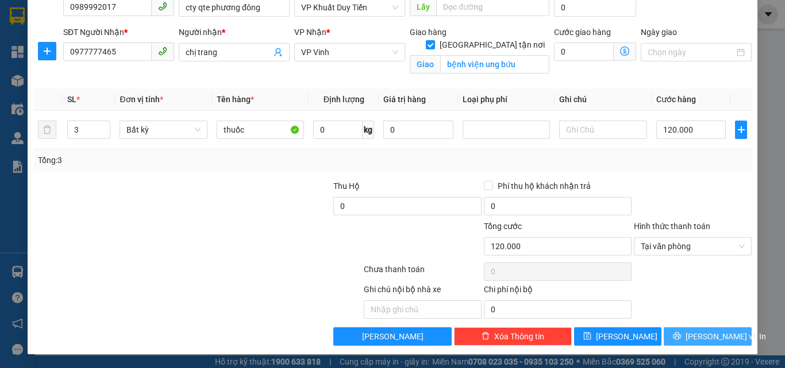
click at [694, 334] on span "[PERSON_NAME] và In" at bounding box center [726, 336] width 80 height 13
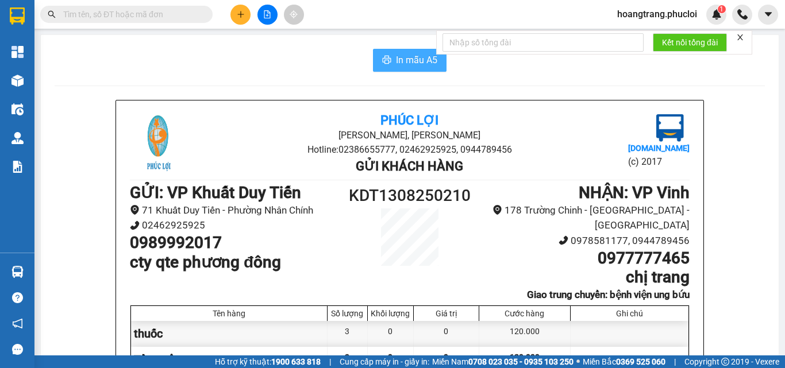
click at [415, 66] on span "In mẫu A5" at bounding box center [416, 60] width 41 height 14
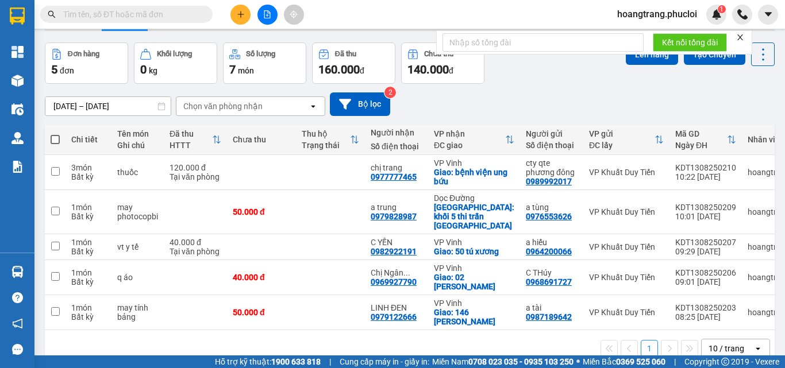
scroll to position [55, 0]
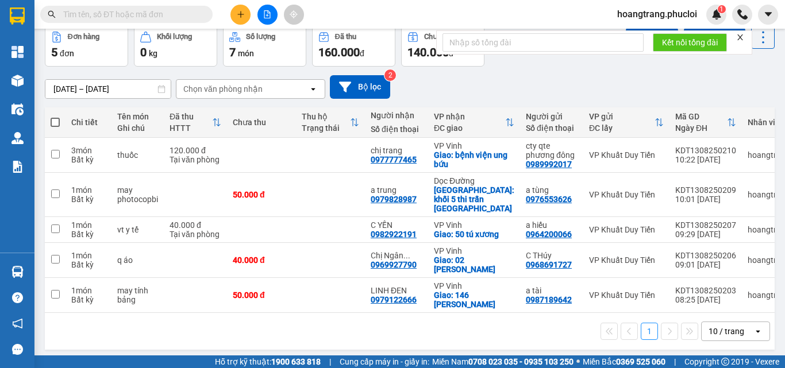
click at [742, 35] on icon "close" at bounding box center [740, 37] width 8 height 8
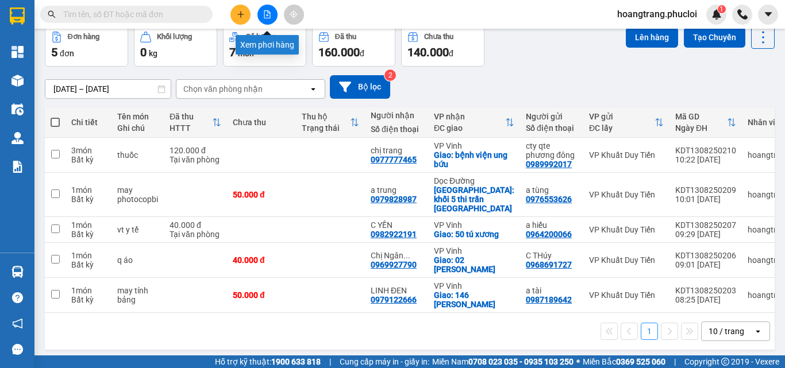
click at [269, 13] on icon "file-add" at bounding box center [267, 14] width 6 height 8
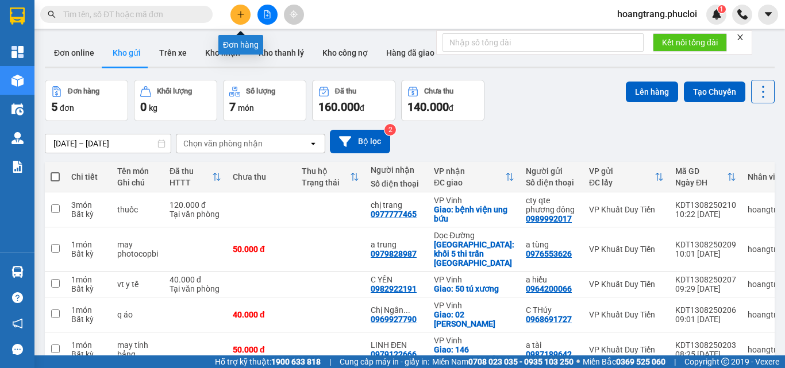
click at [237, 15] on icon "plus" at bounding box center [241, 14] width 8 height 8
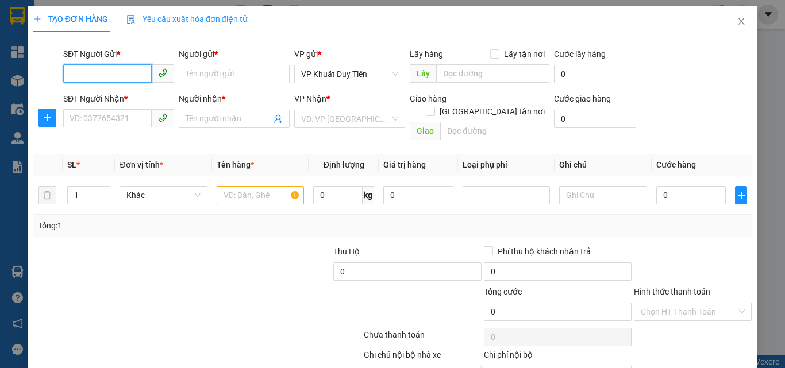
click at [107, 68] on input "SĐT Người Gửi *" at bounding box center [107, 73] width 89 height 18
drag, startPoint x: 145, startPoint y: 100, endPoint x: 142, endPoint y: 107, distance: 8.0
click at [144, 103] on div "0983830880 - ANH TRUNG OREJNI" at bounding box center [133, 97] width 126 height 13
type input "0983830880"
type input "ANH TRUNG OREJNI"
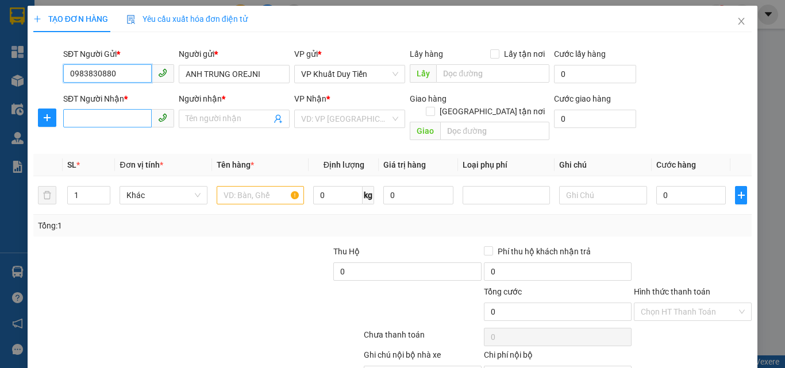
type input "0983830880"
click at [122, 125] on input "SĐT Người Nhận *" at bounding box center [107, 118] width 89 height 18
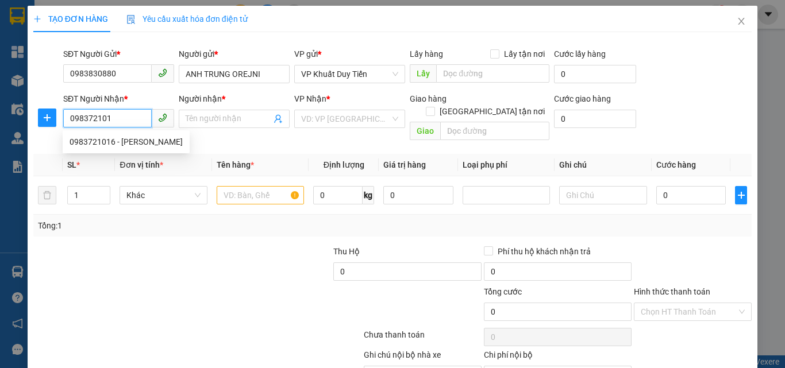
type input "0983721016"
click at [125, 142] on div "0983721016 - Tường Vân" at bounding box center [126, 142] width 113 height 13
type input "Tường Vân"
checkbox input "true"
type input "kiot 67 chợ phong toàn 122 lý tự trọng"
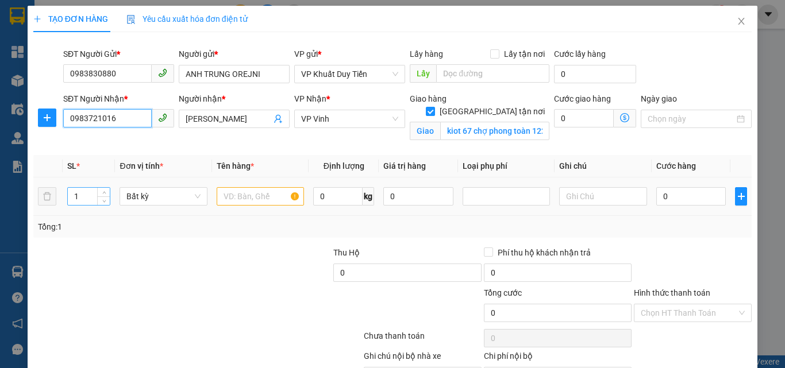
type input "0983721016"
click at [80, 198] on input "1" at bounding box center [89, 196] width 43 height 17
type input "4"
click at [239, 195] on input "text" at bounding box center [260, 196] width 87 height 18
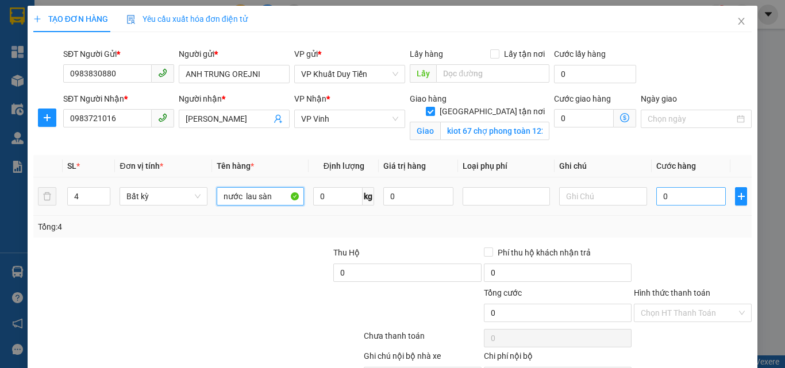
type input "nước lau sàn"
click at [656, 197] on input "0" at bounding box center [691, 196] width 70 height 18
type input "1"
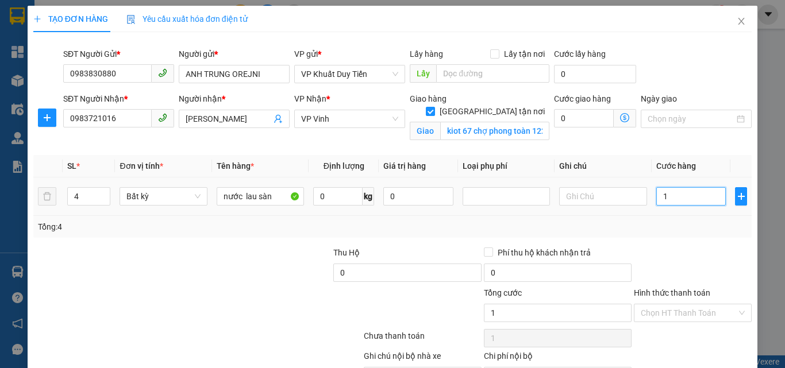
type input "12"
type input "120"
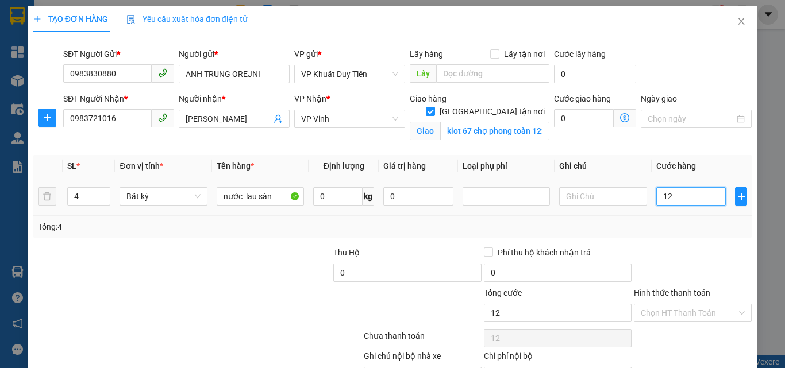
type input "120"
type input "1.200"
type input "12.000"
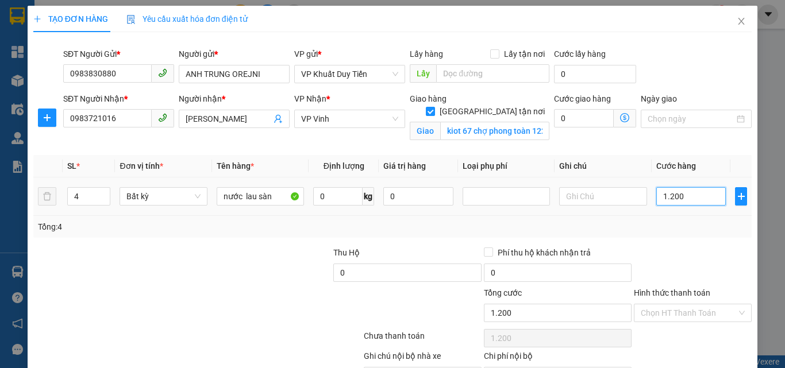
type input "12.000"
type input "120.000"
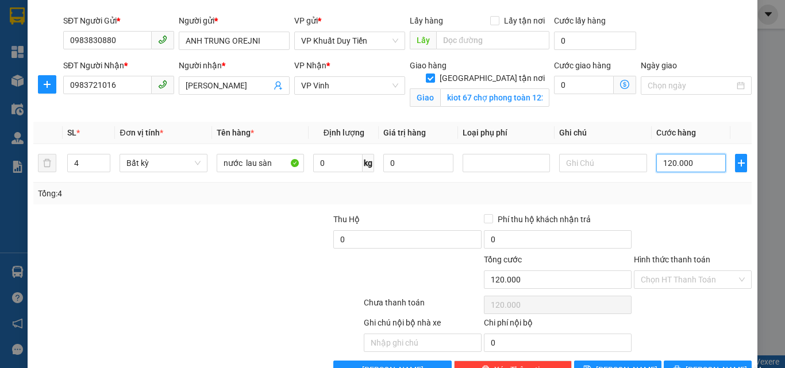
scroll to position [67, 0]
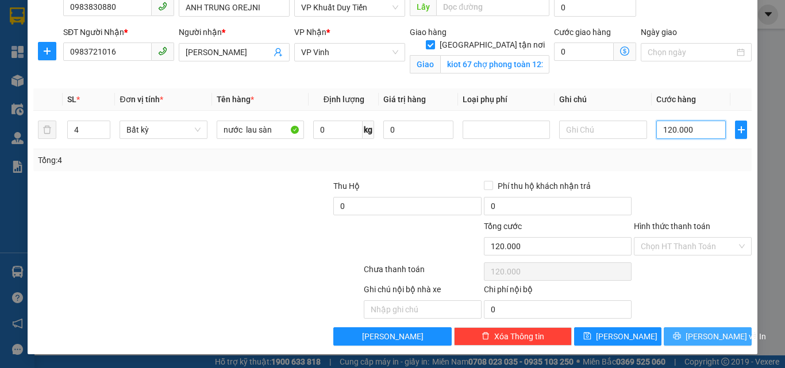
type input "120.000"
click at [695, 339] on span "[PERSON_NAME] và In" at bounding box center [726, 336] width 80 height 13
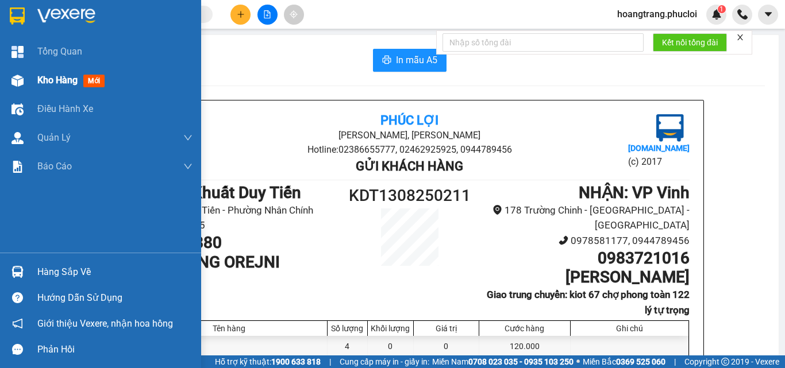
click at [78, 82] on span "Kho hàng" at bounding box center [57, 80] width 40 height 11
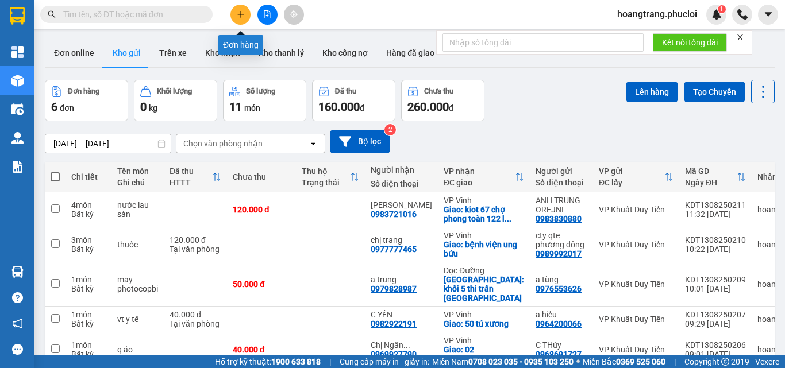
click at [236, 21] on button at bounding box center [240, 15] width 20 height 20
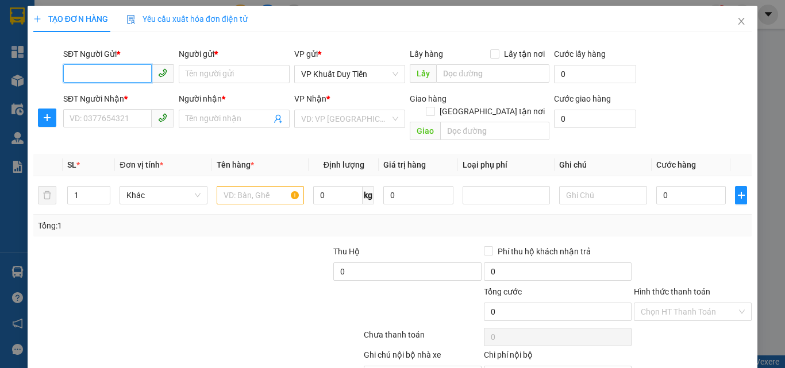
click at [117, 75] on input "SĐT Người Gửi *" at bounding box center [107, 73] width 89 height 18
click at [99, 96] on div "0392682766 - măng trúc đại phát" at bounding box center [130, 97] width 120 height 13
type input "0392682766"
type input "măng trúc đại phát"
type input "0392682766"
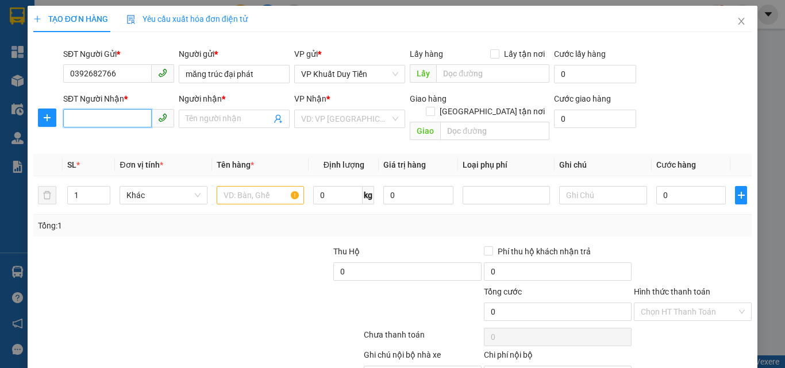
click at [82, 116] on input "SĐT Người Nhận *" at bounding box center [107, 118] width 89 height 18
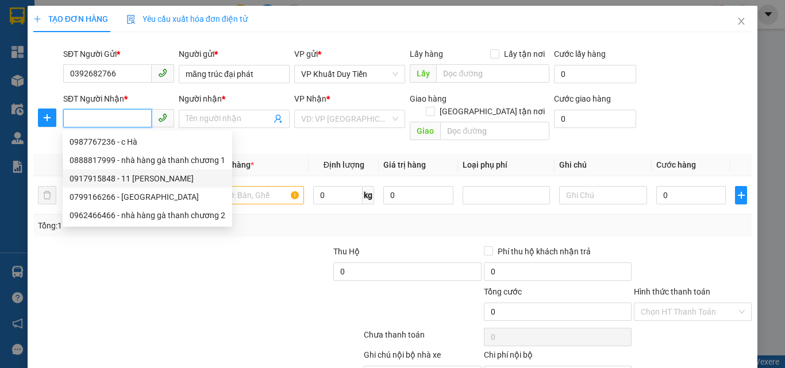
click at [84, 185] on div "0917915848 - 11 lệ ninh" at bounding box center [148, 179] width 170 height 18
type input "0917915848"
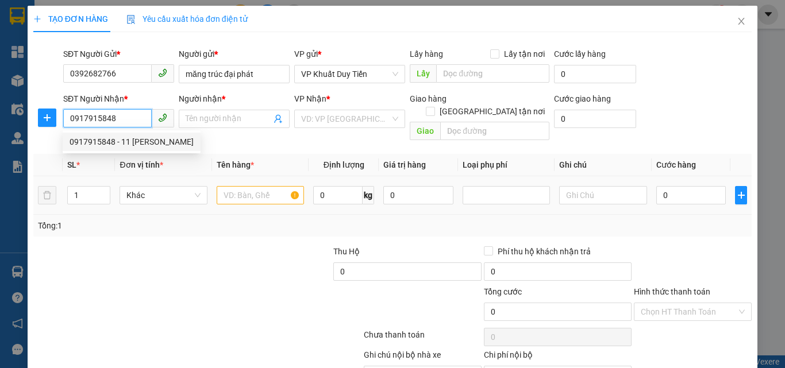
type input "11 lệ ninh"
checkbox input "true"
type input "11 lệ ninh"
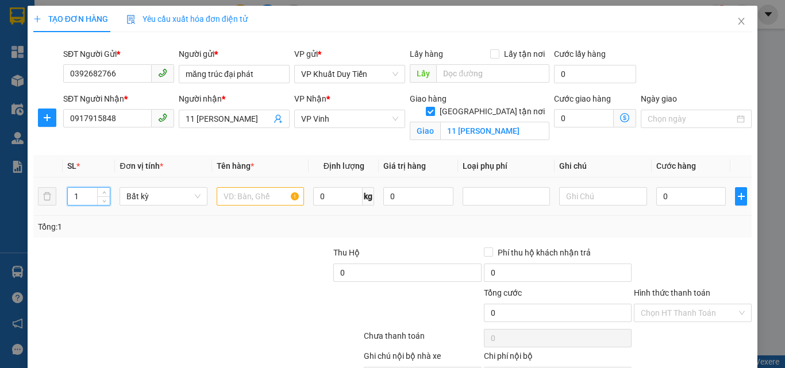
click at [82, 199] on input "1" at bounding box center [89, 196] width 43 height 17
type input "20"
click at [233, 195] on input "text" at bounding box center [260, 196] width 87 height 18
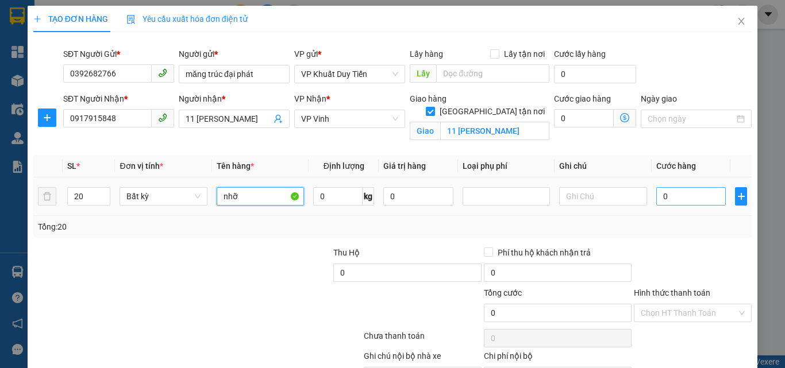
type input "nhỡ"
click at [656, 196] on input "0" at bounding box center [691, 196] width 70 height 18
type input "4"
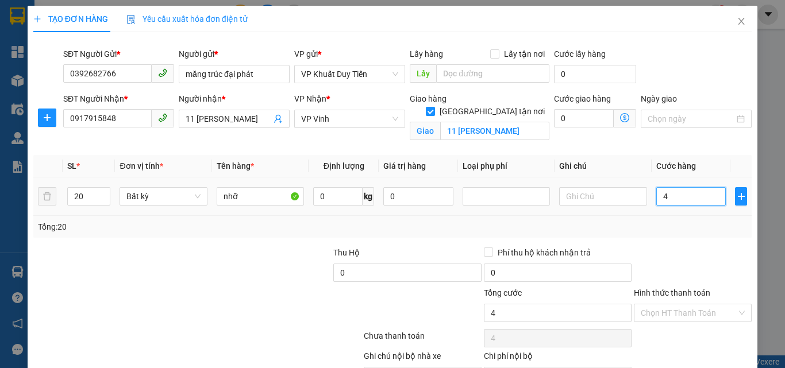
type input "40"
type input "400"
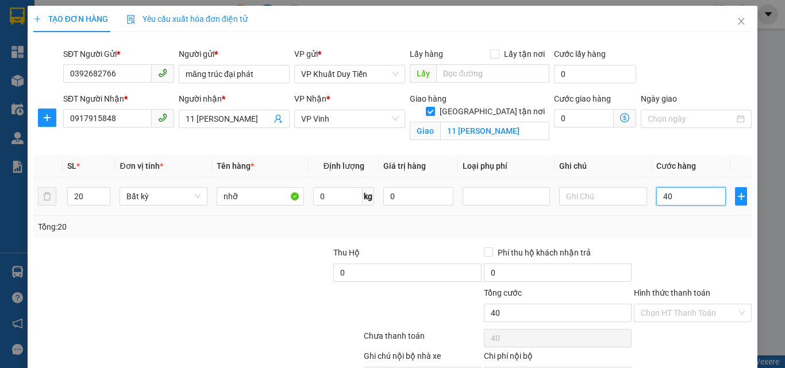
type input "400"
type input "4.000"
type input "40.000"
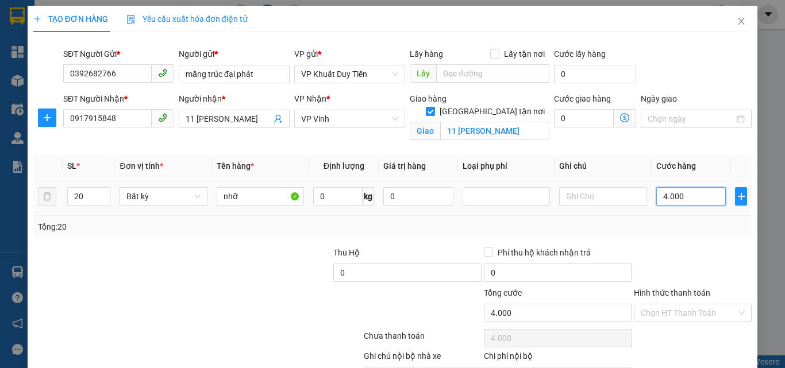
type input "40.000"
type input "400.000"
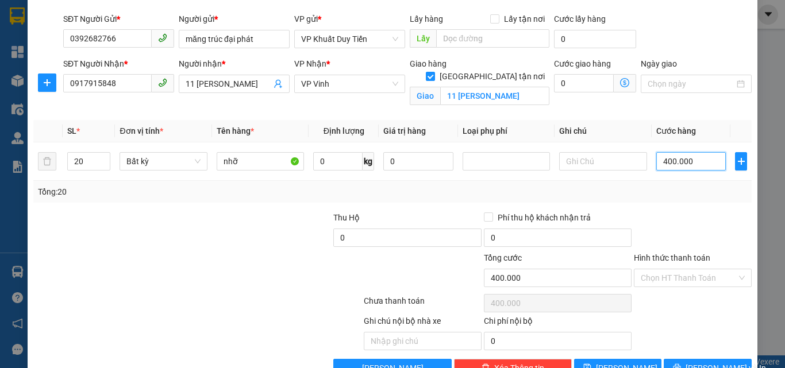
scroll to position [67, 0]
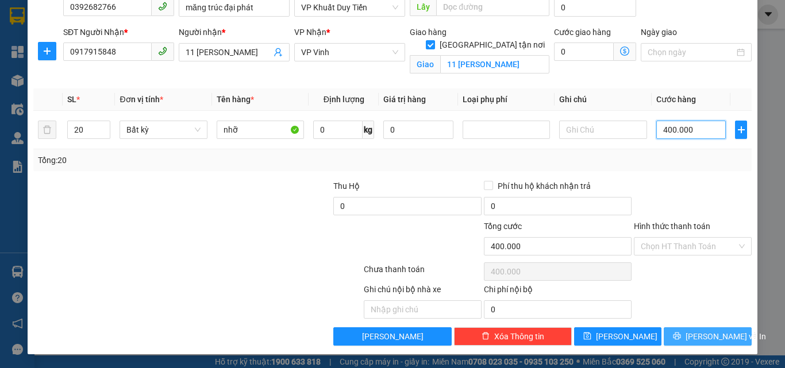
type input "400.000"
click at [701, 341] on span "[PERSON_NAME] và In" at bounding box center [726, 336] width 80 height 13
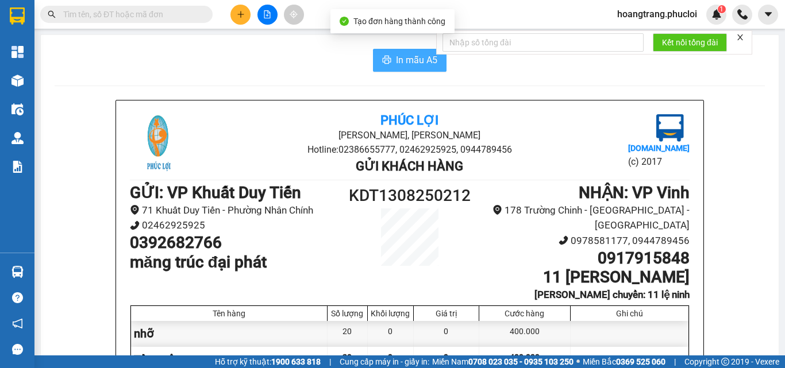
click at [401, 64] on span "In mẫu A5" at bounding box center [416, 60] width 41 height 14
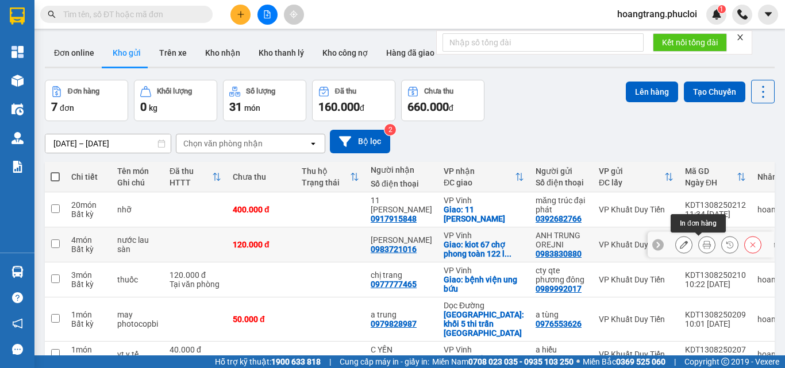
click at [703, 244] on icon at bounding box center [707, 245] width 8 height 8
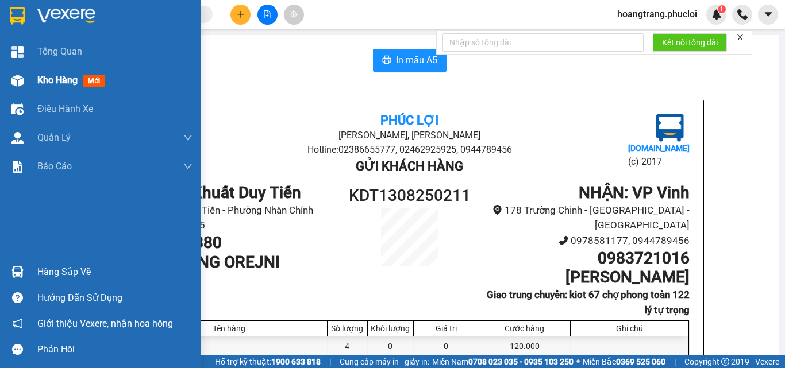
click at [48, 75] on span "Kho hàng" at bounding box center [57, 80] width 40 height 11
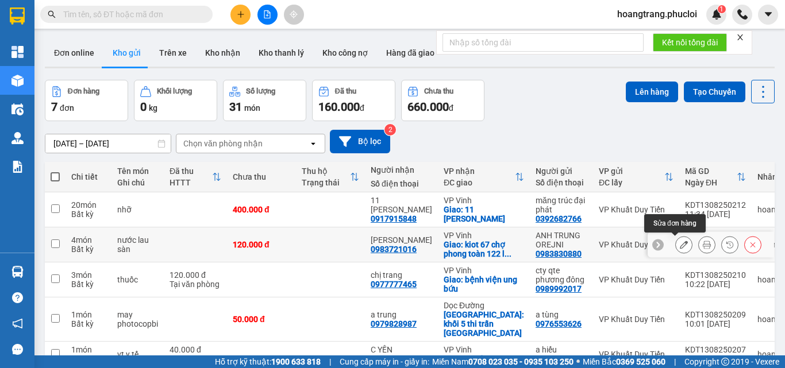
click at [680, 247] on icon at bounding box center [684, 245] width 8 height 8
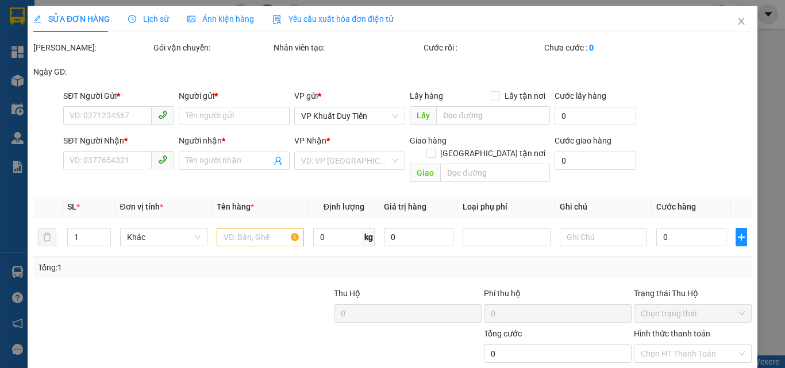
type input "0983830880"
type input "ANH TRUNG OREJNI"
type input "0983721016"
type input "Tường Vân"
checkbox input "true"
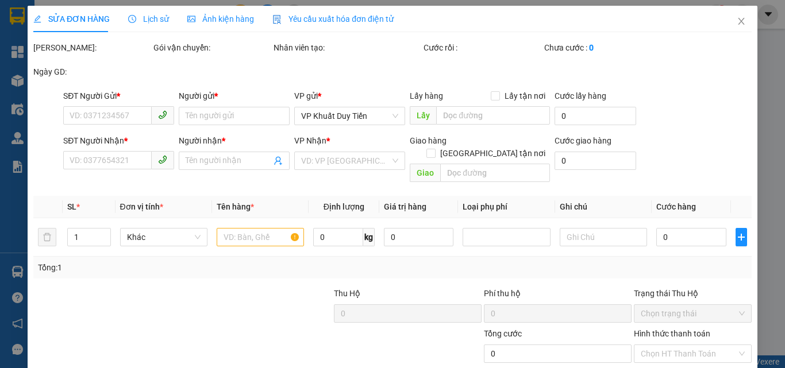
type input "kiot 67 chợ phong toàn 122 lý tự trọng"
type input "120.000"
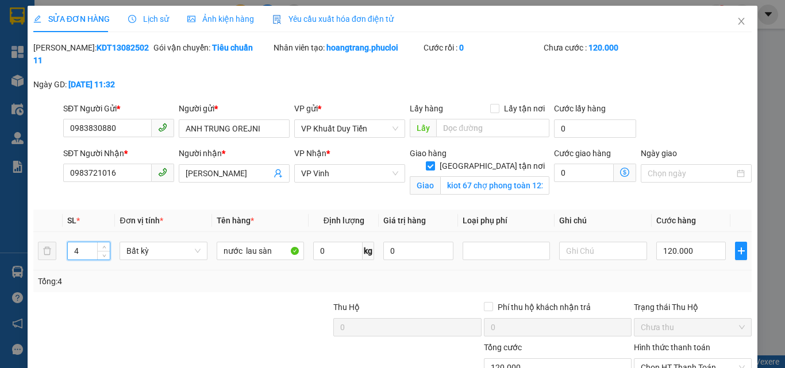
click at [79, 243] on input "4" at bounding box center [89, 251] width 43 height 17
type input "6"
click at [686, 242] on input "120.000" at bounding box center [691, 251] width 70 height 18
type input "0"
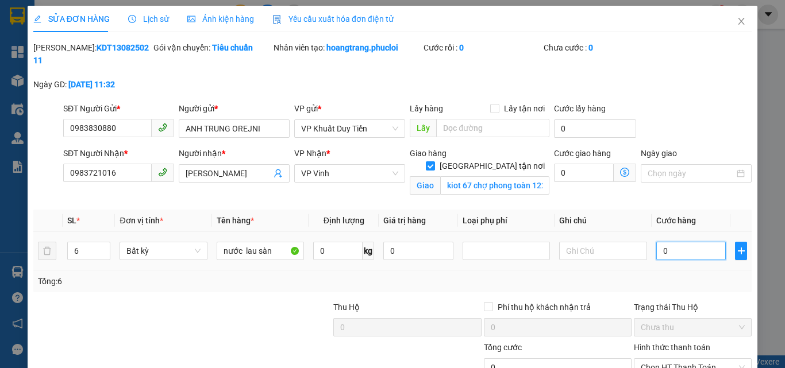
type input "0"
click at [656, 242] on input "0" at bounding box center [691, 251] width 70 height 18
type input "10"
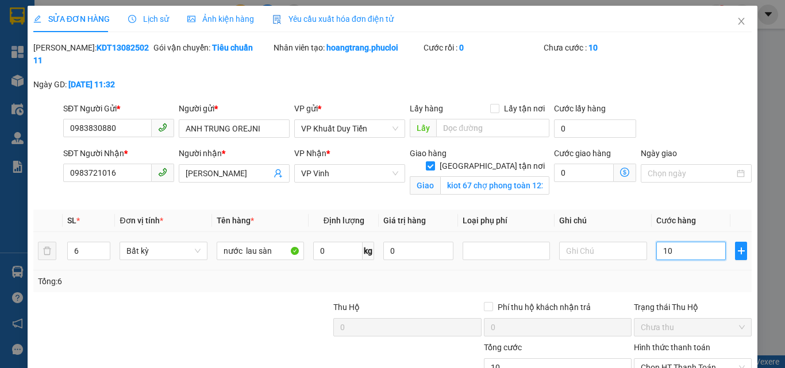
type input "180"
type input "1.800"
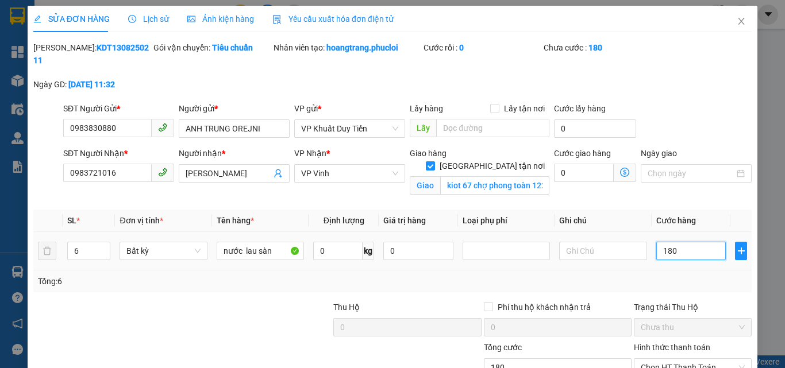
type input "1.800"
type input "18.000"
type input "180.000"
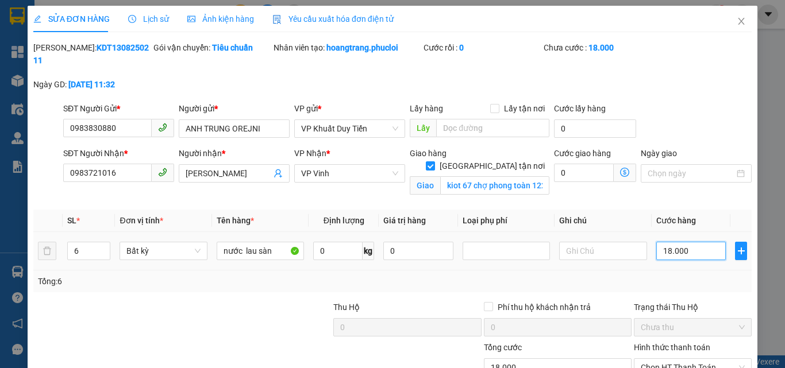
type input "180.000"
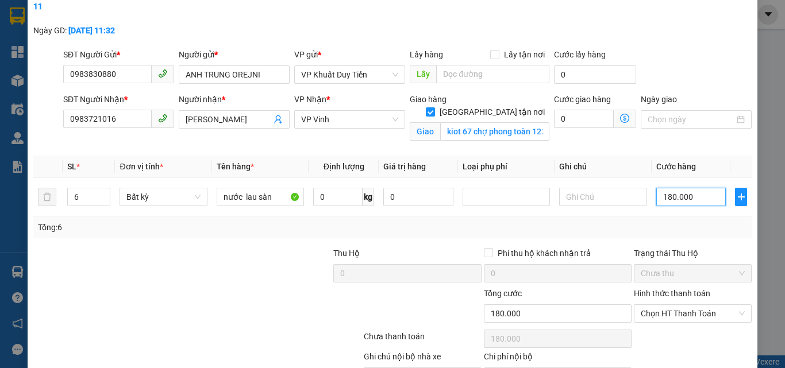
scroll to position [109, 0]
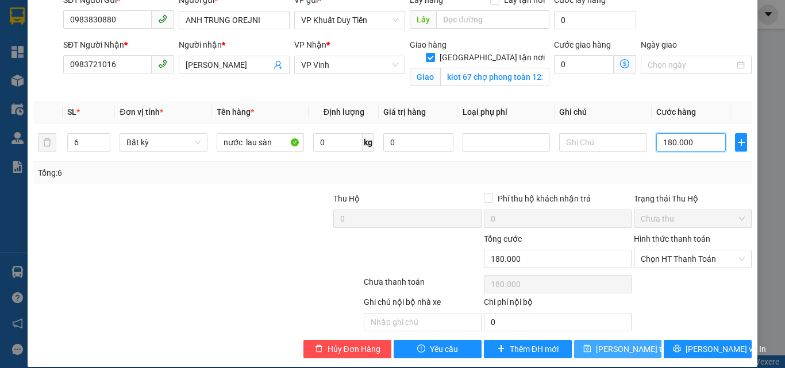
type input "180.000"
click at [624, 343] on span "Lưu thay đổi" at bounding box center [642, 349] width 92 height 13
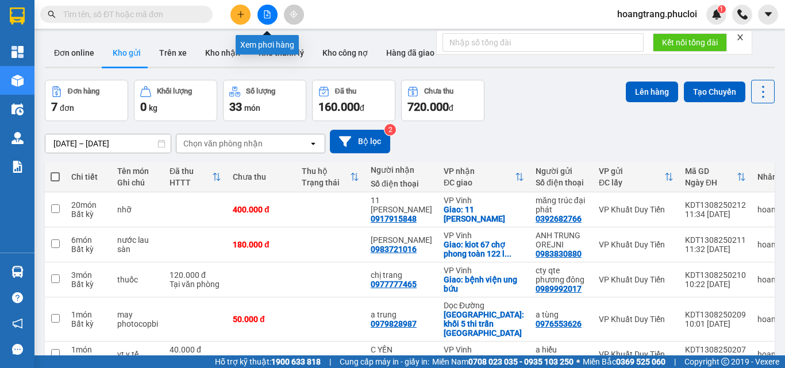
click at [270, 20] on button at bounding box center [267, 15] width 20 height 20
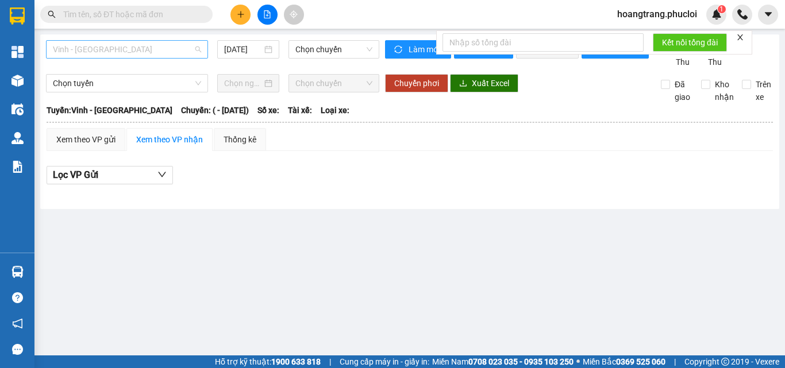
click at [182, 46] on span "Vinh - [GEOGRAPHIC_DATA]" at bounding box center [127, 49] width 148 height 17
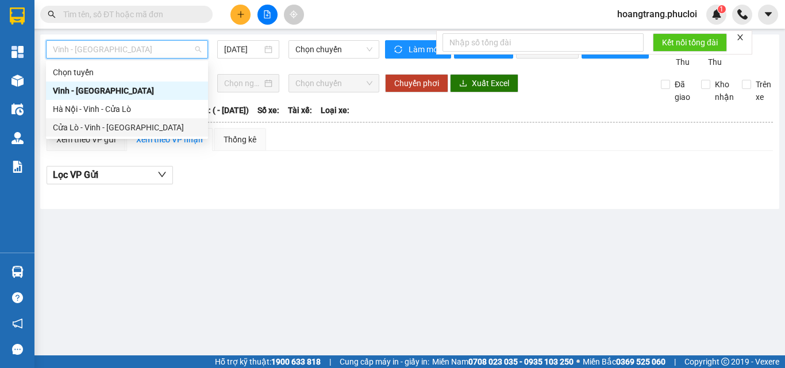
click at [99, 126] on div "Cửa Lò - Vinh - [GEOGRAPHIC_DATA]" at bounding box center [127, 127] width 148 height 13
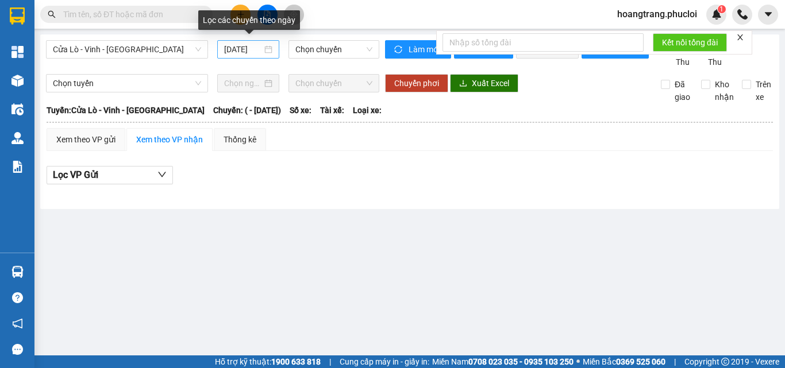
drag, startPoint x: 267, startPoint y: 51, endPoint x: 261, endPoint y: 56, distance: 8.5
click at [266, 52] on div "13/08/2025" at bounding box center [248, 49] width 48 height 13
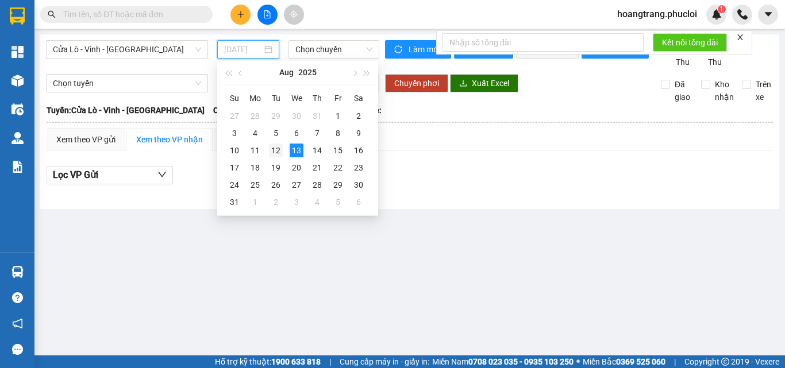
click at [270, 151] on div "12" at bounding box center [276, 151] width 14 height 14
type input "[DATE]"
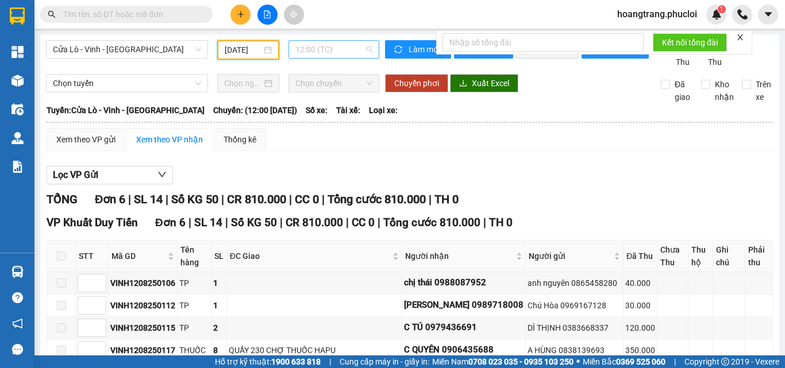
click at [326, 50] on span "12:00 (TC)" at bounding box center [333, 49] width 77 height 17
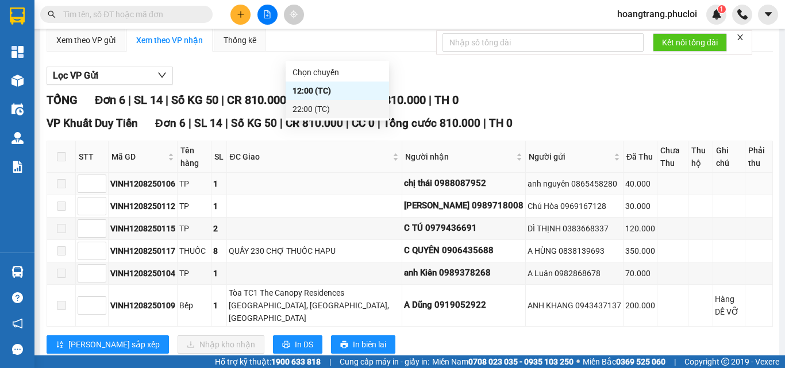
scroll to position [115, 0]
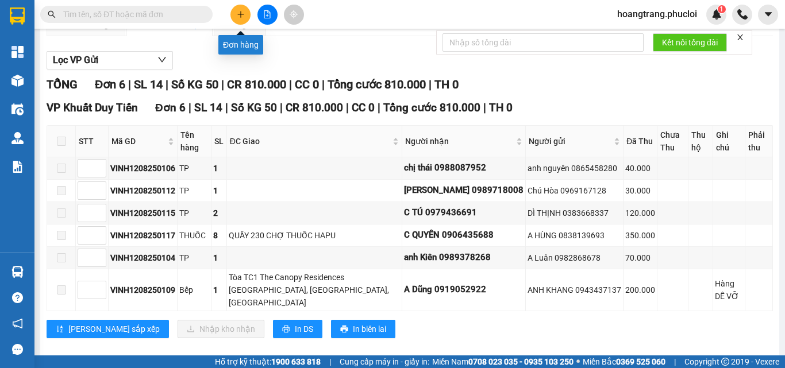
click at [238, 13] on icon "plus" at bounding box center [241, 14] width 8 height 8
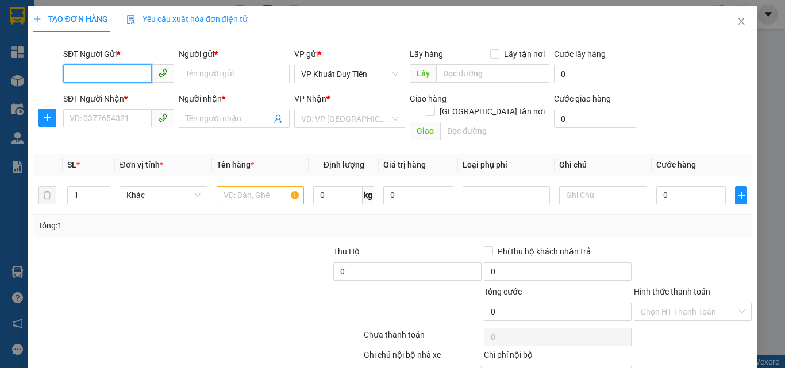
click at [129, 72] on input "SĐT Người Gửi *" at bounding box center [107, 73] width 89 height 18
type input "0962622121"
click at [118, 99] on div "0962622121 - anh quý dương" at bounding box center [126, 97] width 113 height 13
type input "anh quý dương"
type input "0962622121"
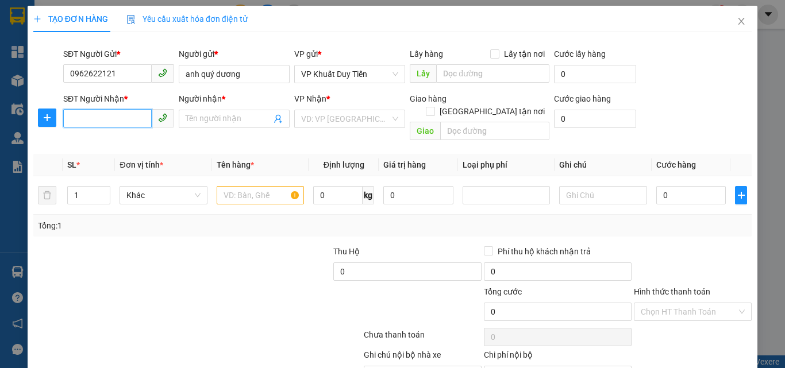
click at [82, 114] on input "SĐT Người Nhận *" at bounding box center [107, 118] width 89 height 18
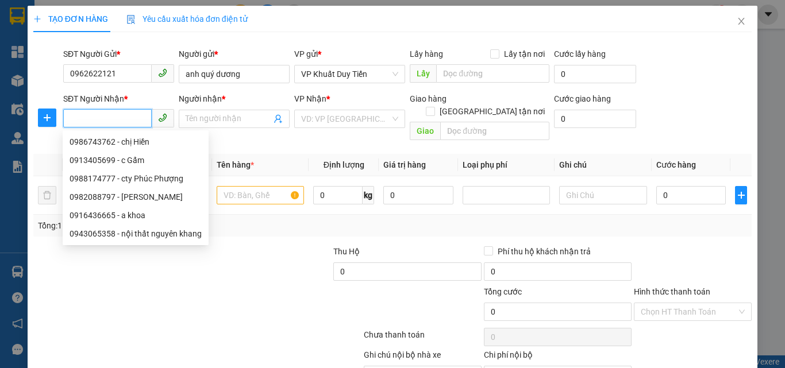
click at [70, 124] on input "SĐT Người Nhận *" at bounding box center [107, 118] width 89 height 18
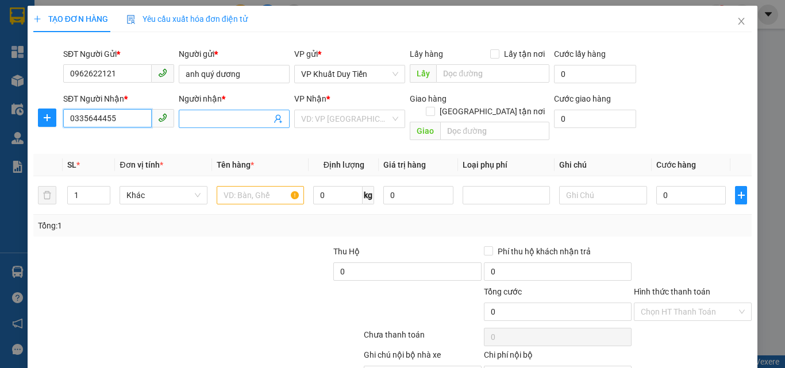
type input "0335644455"
click at [187, 123] on input "Người nhận *" at bounding box center [229, 119] width 86 height 13
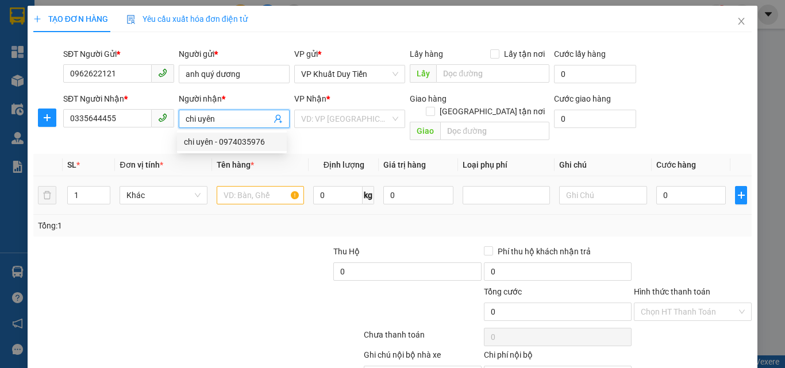
type input "chi uyên"
click at [224, 186] on input "text" at bounding box center [260, 195] width 87 height 18
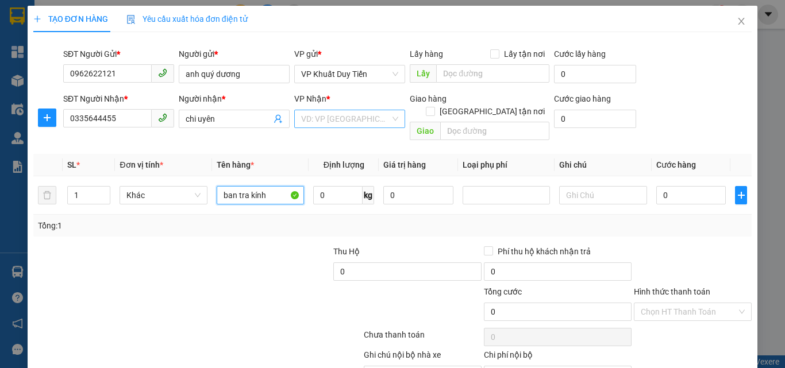
type input "ban tra kính"
click at [314, 118] on input "search" at bounding box center [345, 118] width 89 height 17
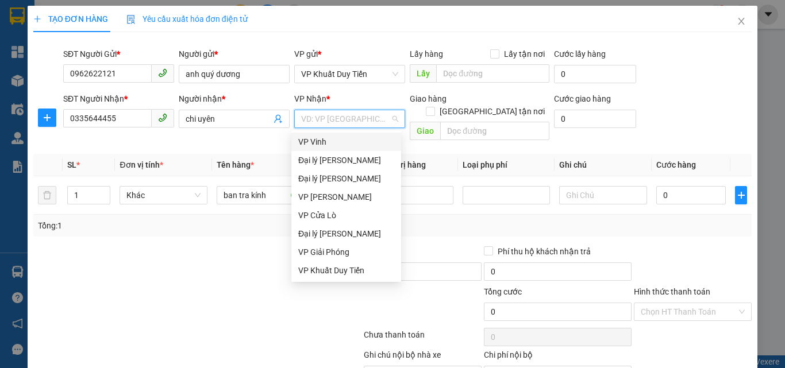
click at [314, 144] on div "VP Vinh" at bounding box center [346, 142] width 96 height 13
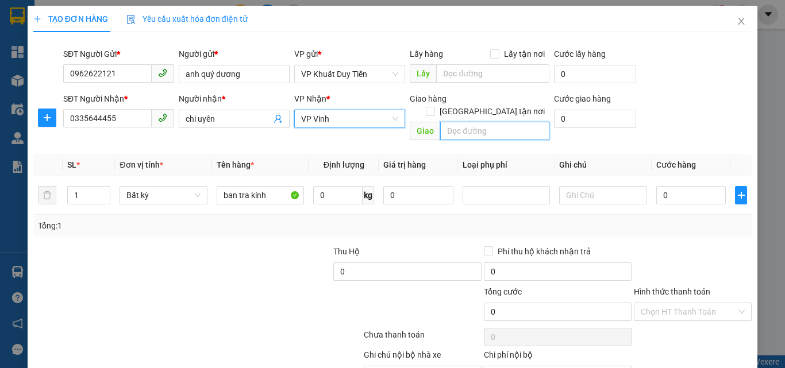
click at [441, 122] on input "text" at bounding box center [494, 131] width 109 height 18
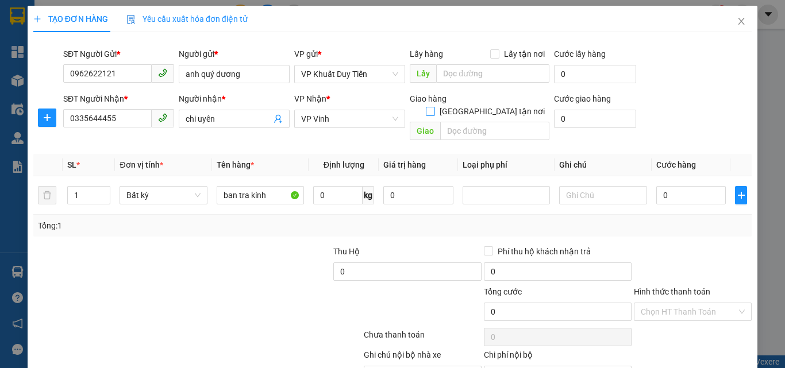
click at [434, 107] on input "[GEOGRAPHIC_DATA] tận nơi" at bounding box center [430, 111] width 8 height 8
checkbox input "true"
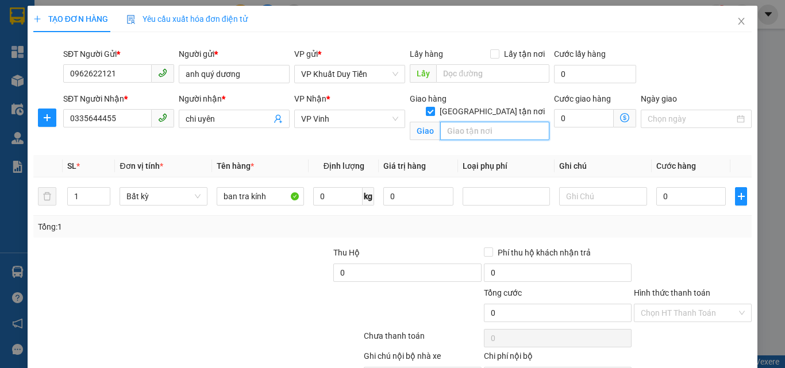
click at [443, 122] on input "text" at bounding box center [494, 131] width 109 height 18
click at [527, 122] on input "chung cư cữa tiền home p vinh tân tp vnh" at bounding box center [494, 131] width 109 height 18
type input "chung cư cữa tiền home p vinh tân tp vinh"
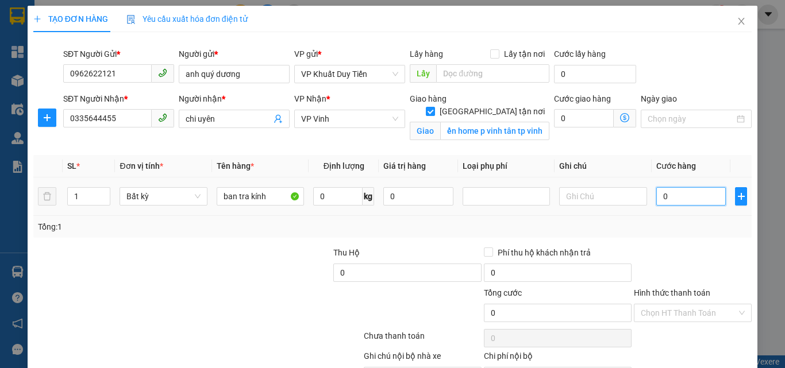
scroll to position [0, 0]
click at [656, 196] on input "0" at bounding box center [691, 196] width 70 height 18
type input "2"
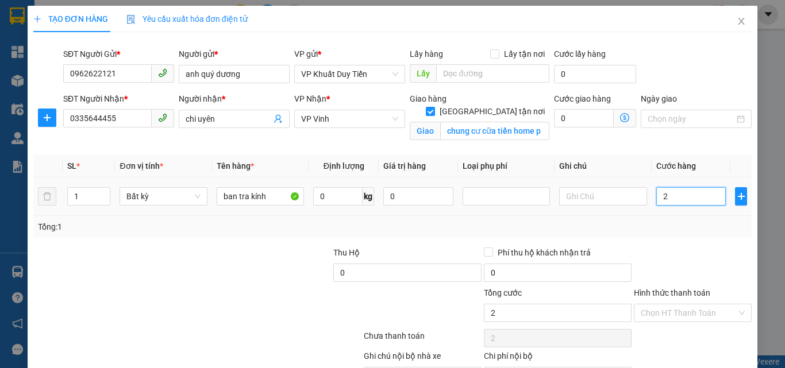
type input "25"
type input "250"
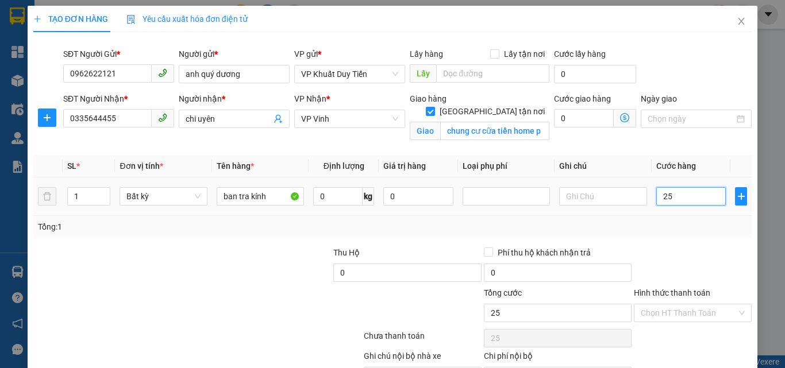
type input "250"
type input "2.500"
type input "25.000"
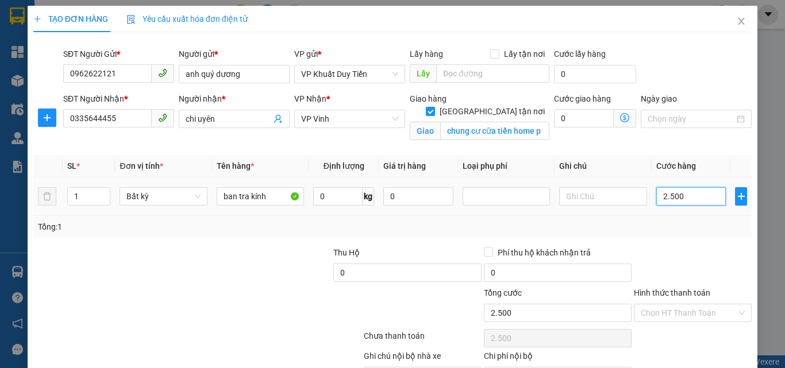
type input "25.000"
type input "250.000"
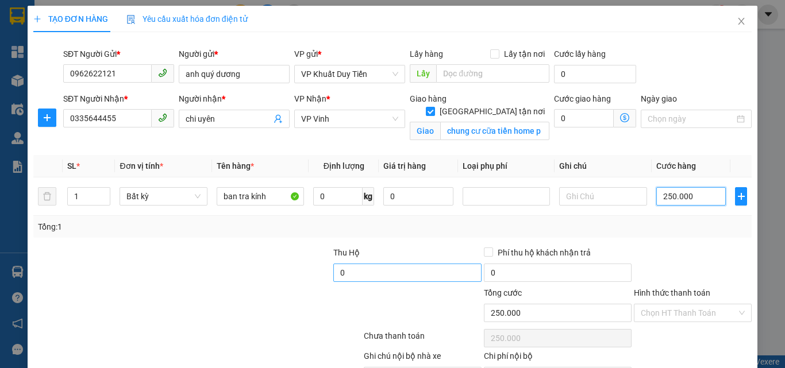
type input "250.000"
click at [334, 271] on input "0" at bounding box center [407, 273] width 148 height 18
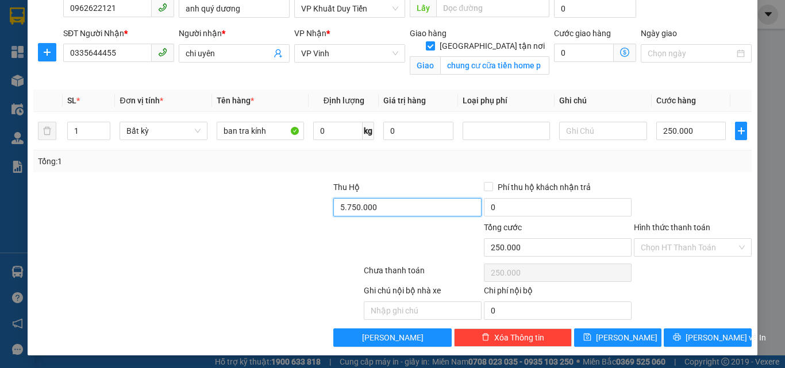
scroll to position [67, 0]
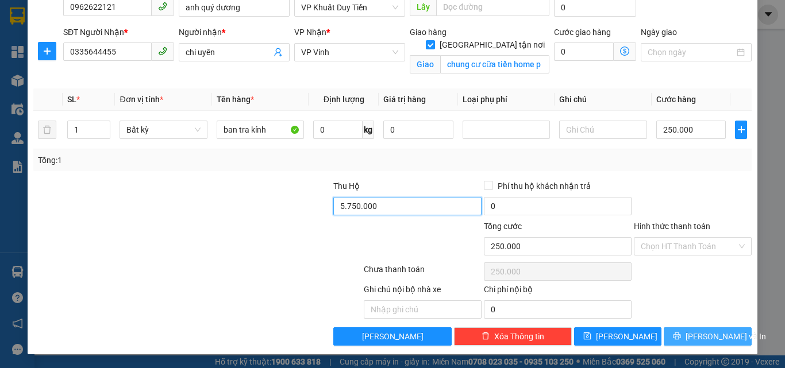
type input "5.750.000"
click at [691, 334] on span "[PERSON_NAME] và In" at bounding box center [726, 336] width 80 height 13
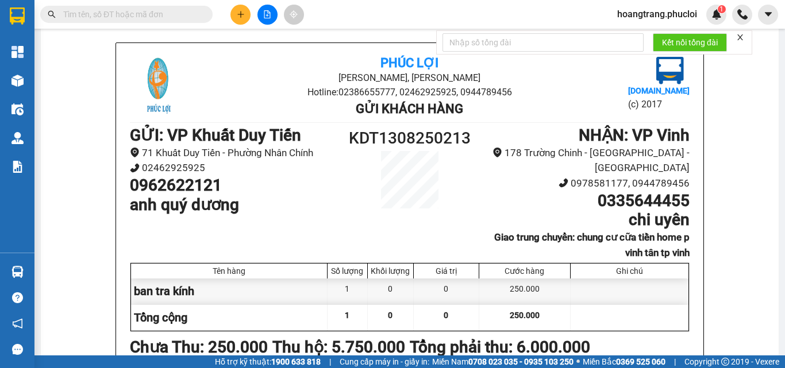
scroll to position [14, 0]
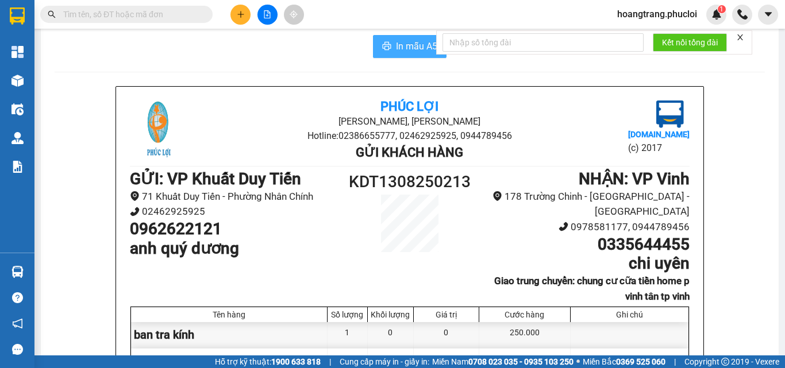
click at [409, 57] on div "In mẫu A5 Phúc Lợi Đường Nguyễn Huệ, Phường Nghi Hương Hotline: 02386655777, 02…" at bounding box center [410, 306] width 738 height 571
click at [405, 51] on span "In mẫu A5" at bounding box center [416, 46] width 41 height 14
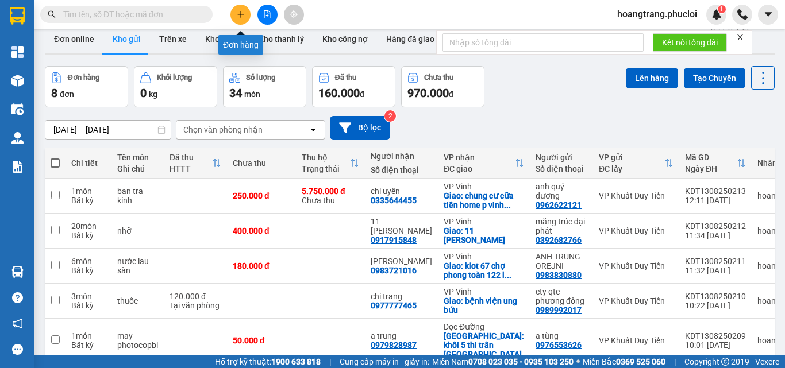
click at [242, 20] on button at bounding box center [240, 15] width 20 height 20
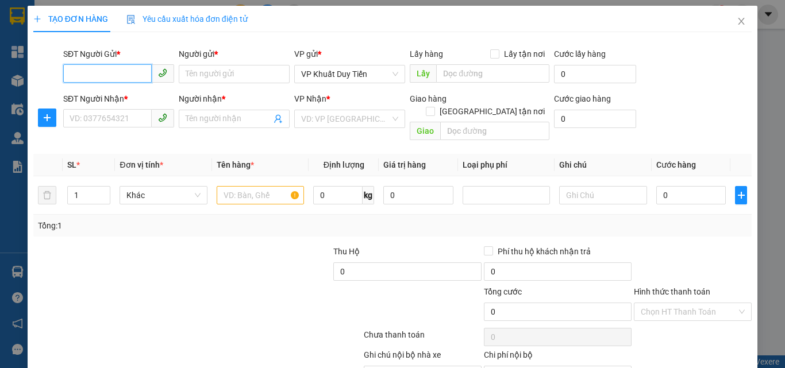
click at [124, 78] on input "SĐT Người Gửi *" at bounding box center [107, 73] width 89 height 18
click at [119, 78] on input "SĐT Người Gửi *" at bounding box center [107, 73] width 89 height 18
click at [82, 98] on div "0984845121 - Giang" at bounding box center [118, 97] width 96 height 13
type input "0984845121"
type input "Giang"
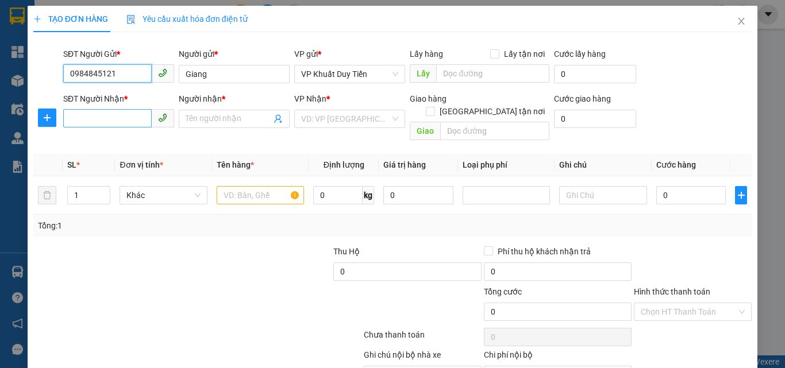
type input "0984845121"
click at [95, 117] on input "SĐT Người Nhận *" at bounding box center [107, 118] width 89 height 18
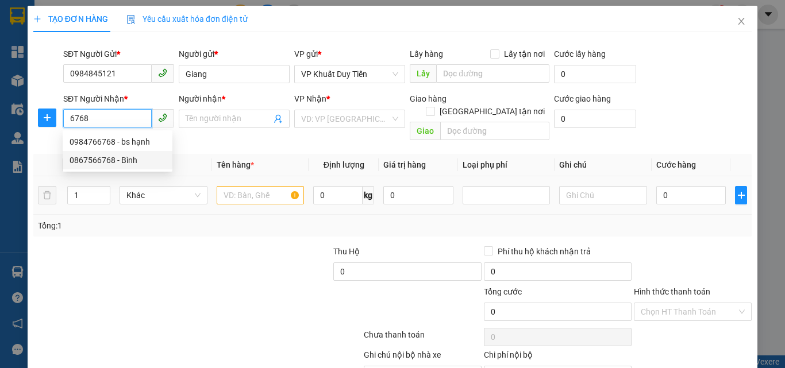
type input "6768"
click at [223, 188] on input "text" at bounding box center [260, 195] width 87 height 18
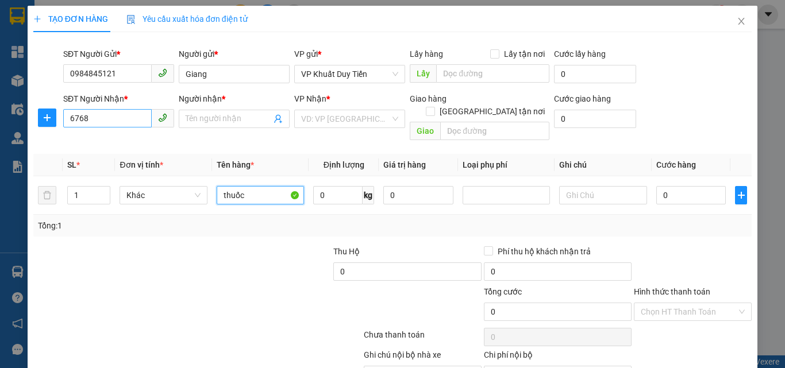
type input "thuốc"
click at [120, 116] on input "6768" at bounding box center [107, 118] width 89 height 18
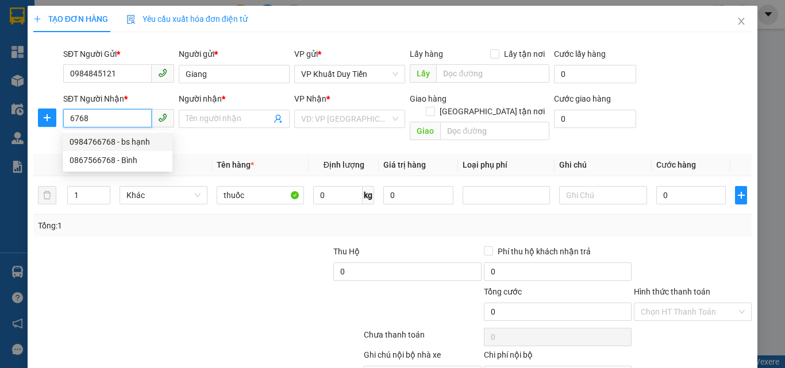
click at [104, 141] on div "0984766768 - bs hạnh" at bounding box center [118, 142] width 96 height 13
type input "0984766768"
type input "bs hạnh"
checkbox input "true"
type input "132 LÊ HỒNG PHONG"
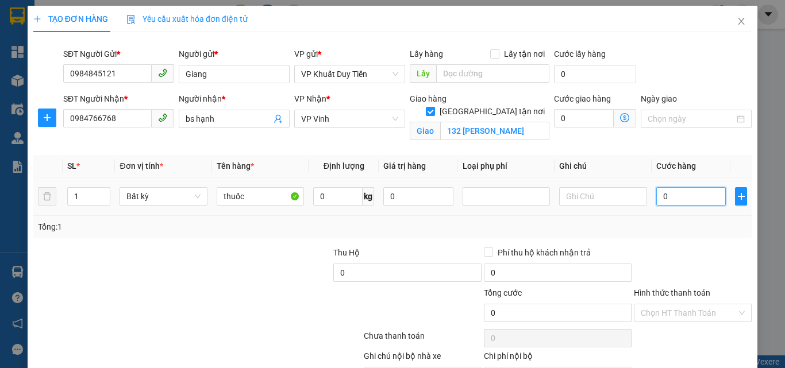
click at [656, 198] on input "0" at bounding box center [691, 196] width 70 height 18
type input "4"
type input "40"
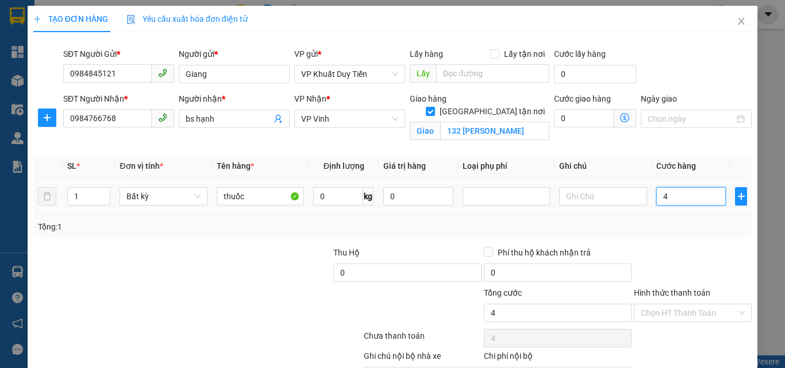
type input "40"
type input "400"
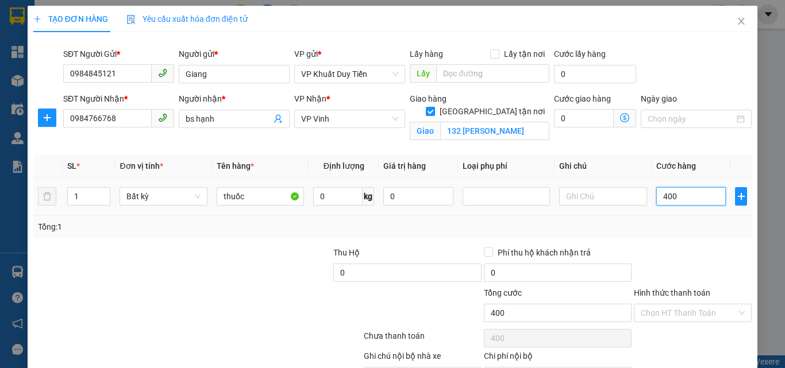
type input "4.000"
type input "40.000"
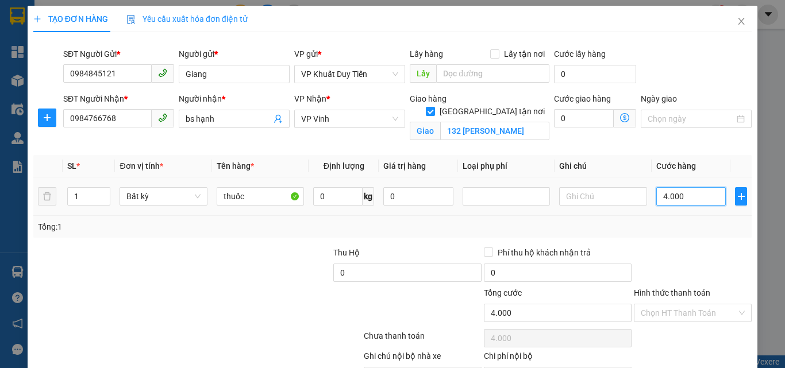
type input "40.000"
click at [680, 294] on label "Hình thức thanh toán" at bounding box center [672, 292] width 76 height 9
click at [680, 305] on input "Hình thức thanh toán" at bounding box center [689, 313] width 96 height 17
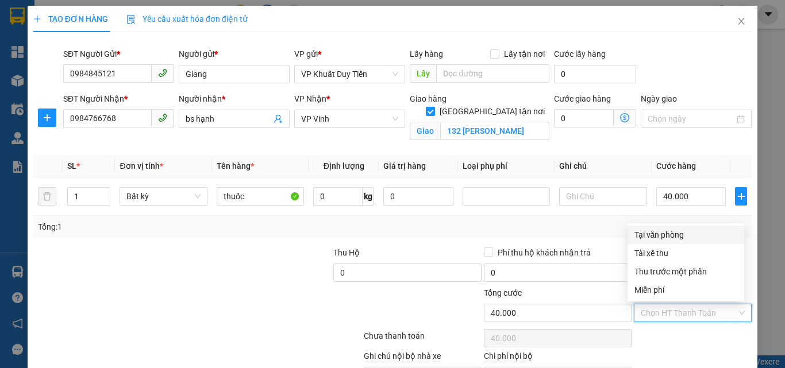
click at [664, 232] on div "Tại văn phòng" at bounding box center [685, 235] width 103 height 13
type input "0"
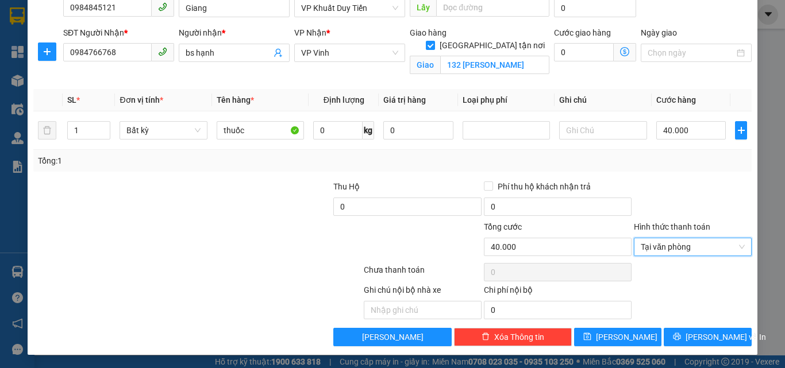
scroll to position [67, 0]
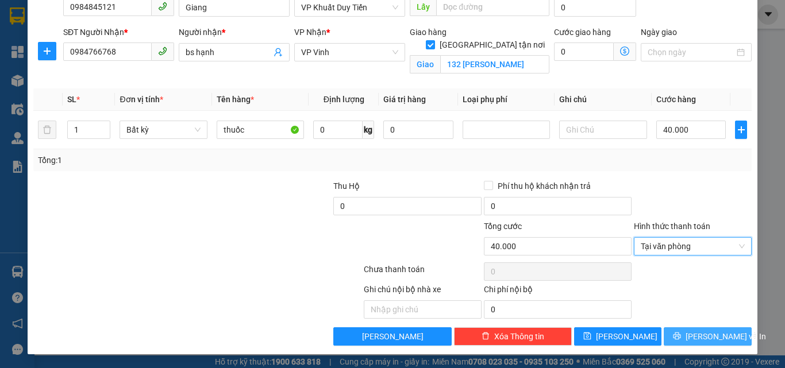
click at [681, 339] on icon "printer" at bounding box center [677, 336] width 8 height 8
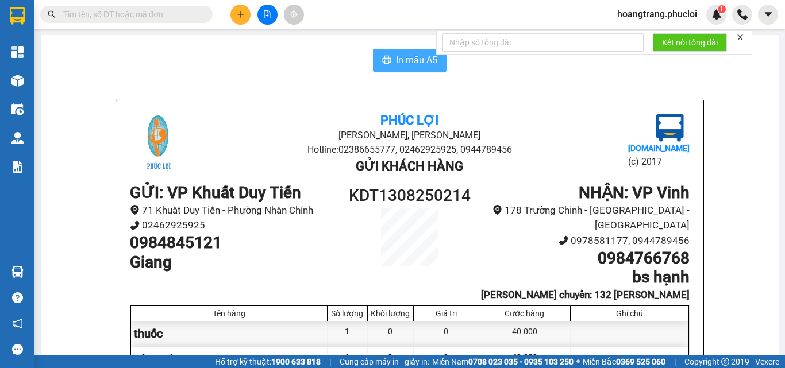
click at [418, 59] on span "In mẫu A5" at bounding box center [416, 60] width 41 height 14
